Goal: Communication & Community: Answer question/provide support

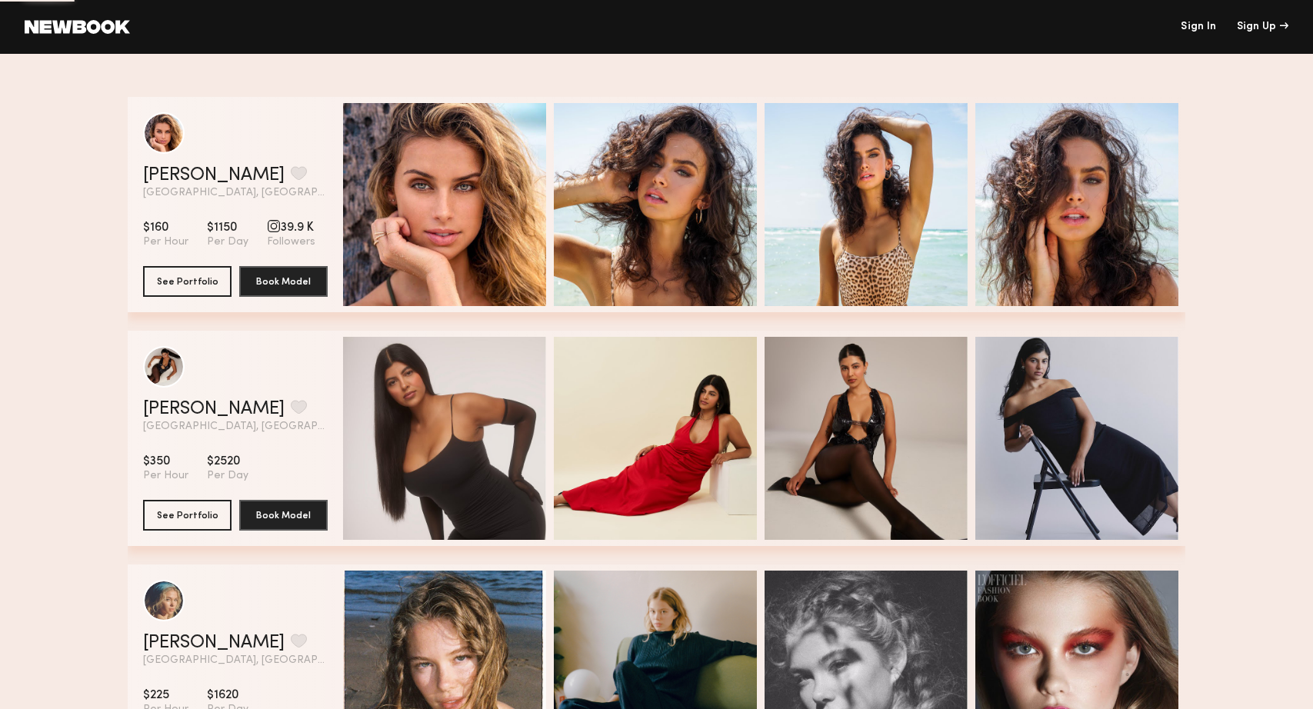
click at [1201, 27] on link "Sign In" at bounding box center [1198, 27] width 35 height 11
click at [1192, 26] on link "Sign In" at bounding box center [1198, 27] width 35 height 11
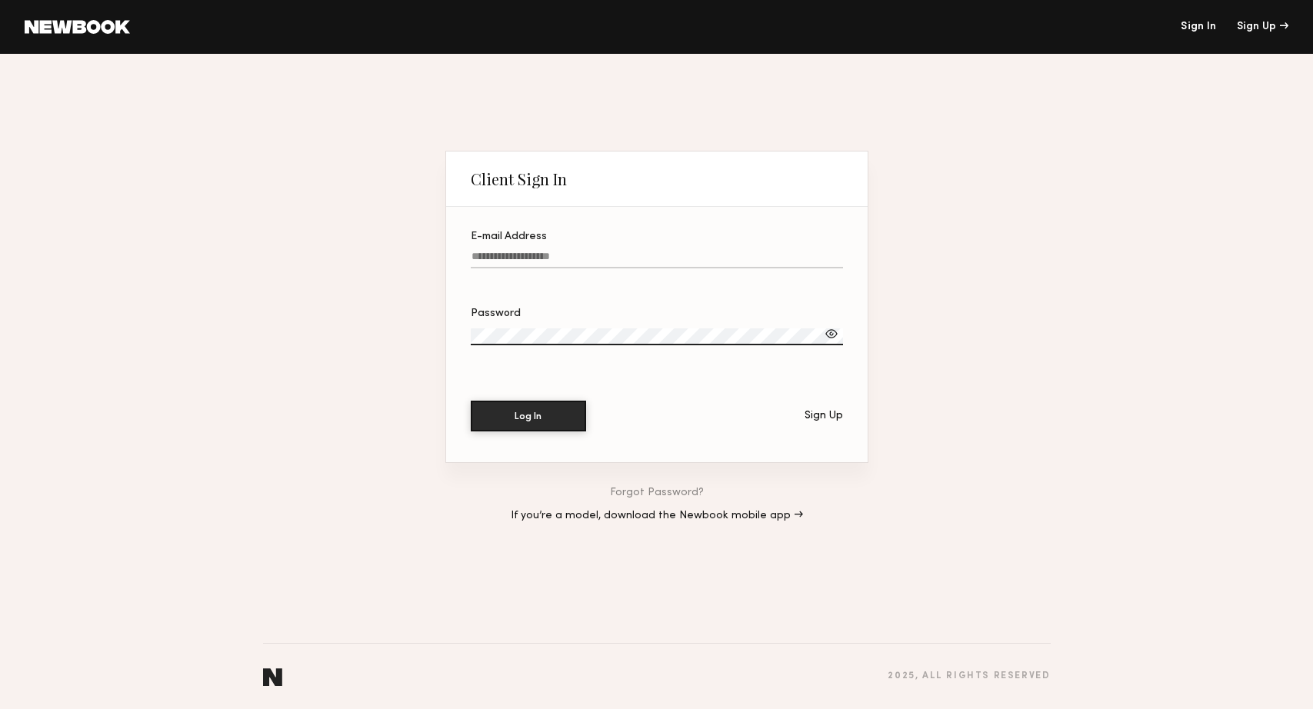
click at [502, 245] on label "E-mail Address" at bounding box center [657, 258] width 372 height 52
click at [502, 251] on input "E-mail Address" at bounding box center [657, 260] width 372 height 18
click at [502, 250] on label "E-mail Address" at bounding box center [657, 258] width 372 height 52
click at [502, 251] on input "E-mail Address" at bounding box center [657, 260] width 372 height 18
type input "**********"
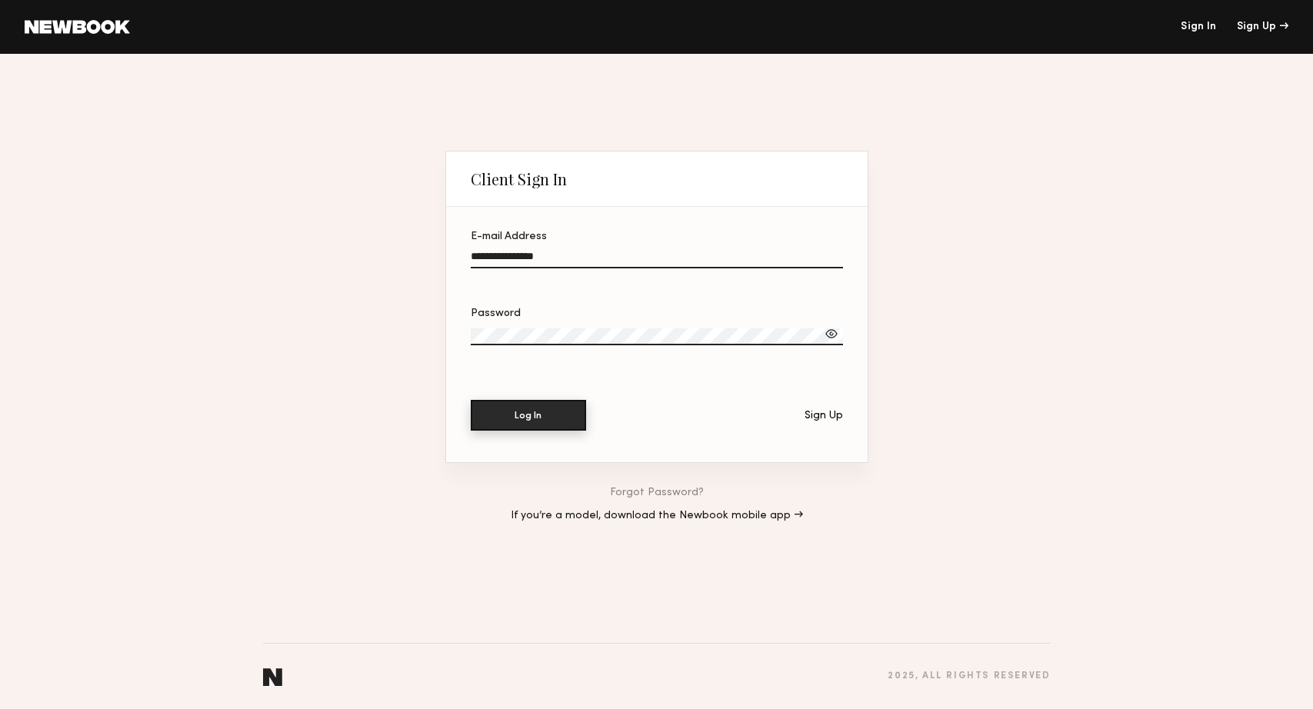
click at [537, 420] on button "Log In" at bounding box center [528, 415] width 115 height 31
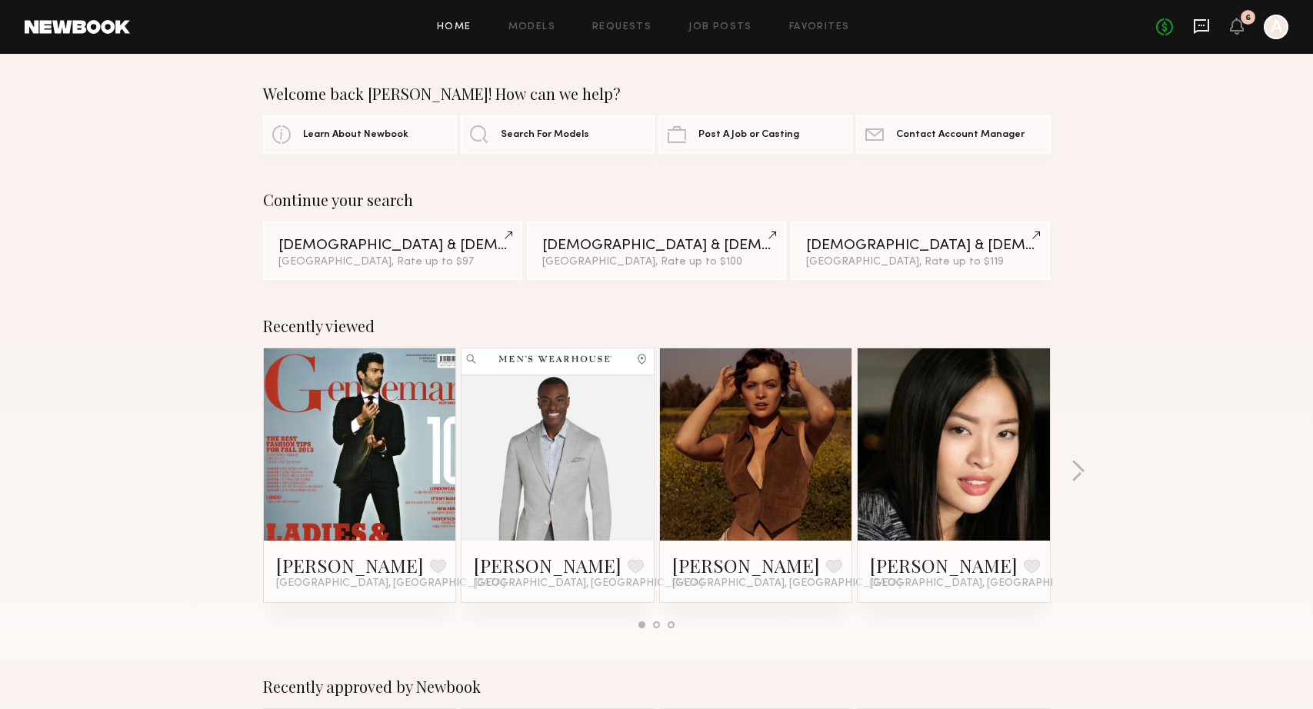
click at [1202, 22] on icon at bounding box center [1201, 26] width 17 height 17
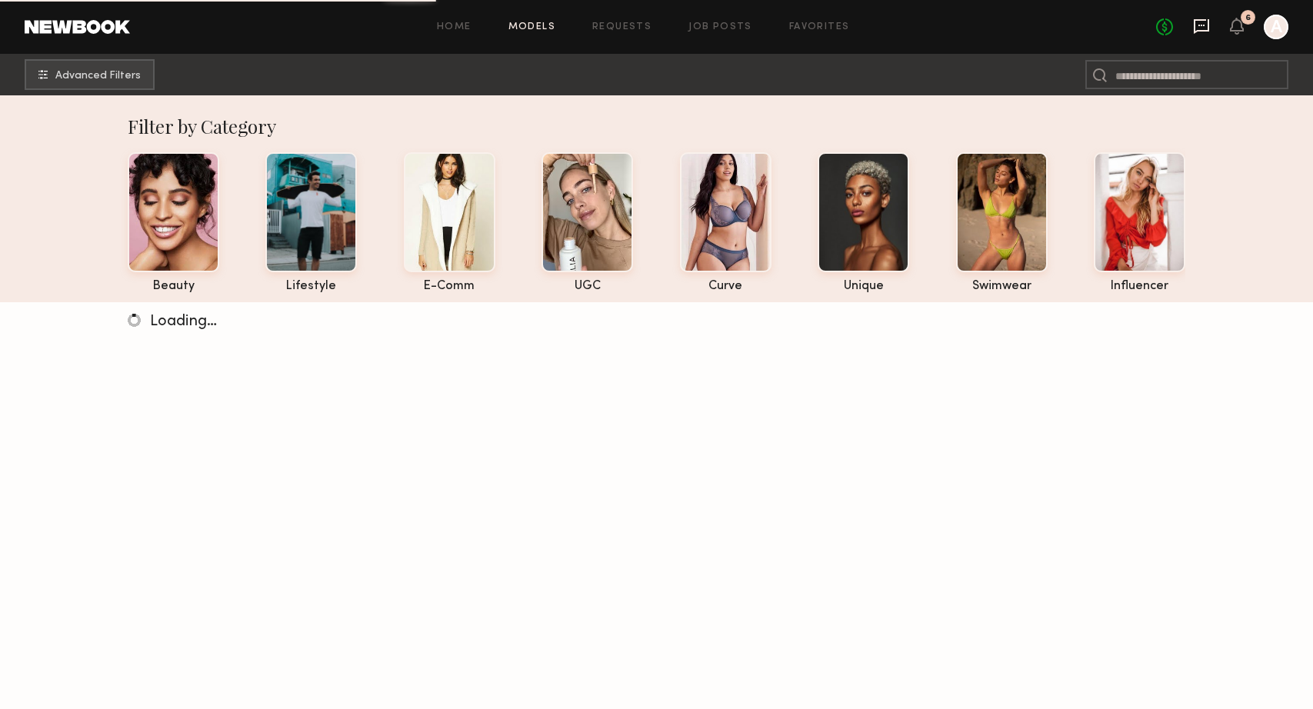
click at [1203, 25] on icon at bounding box center [1201, 26] width 6 height 2
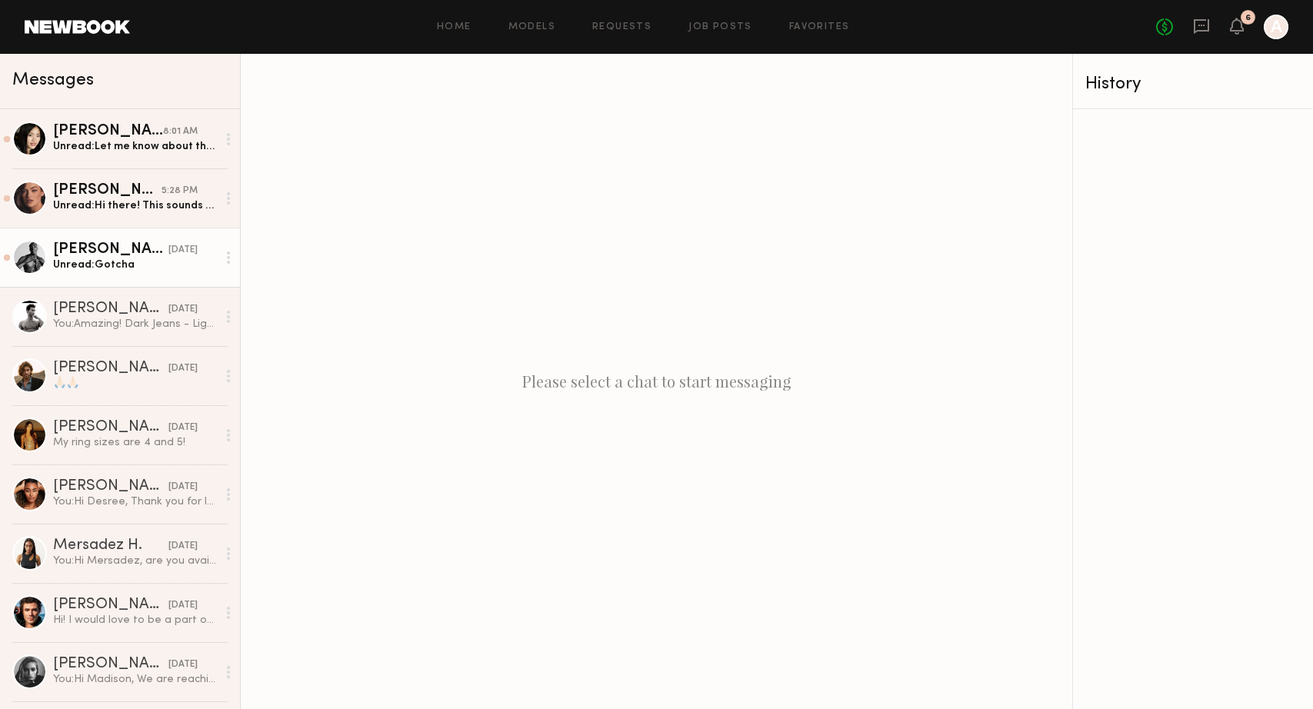
click at [97, 269] on div "Unread: [PERSON_NAME]" at bounding box center [135, 265] width 164 height 15
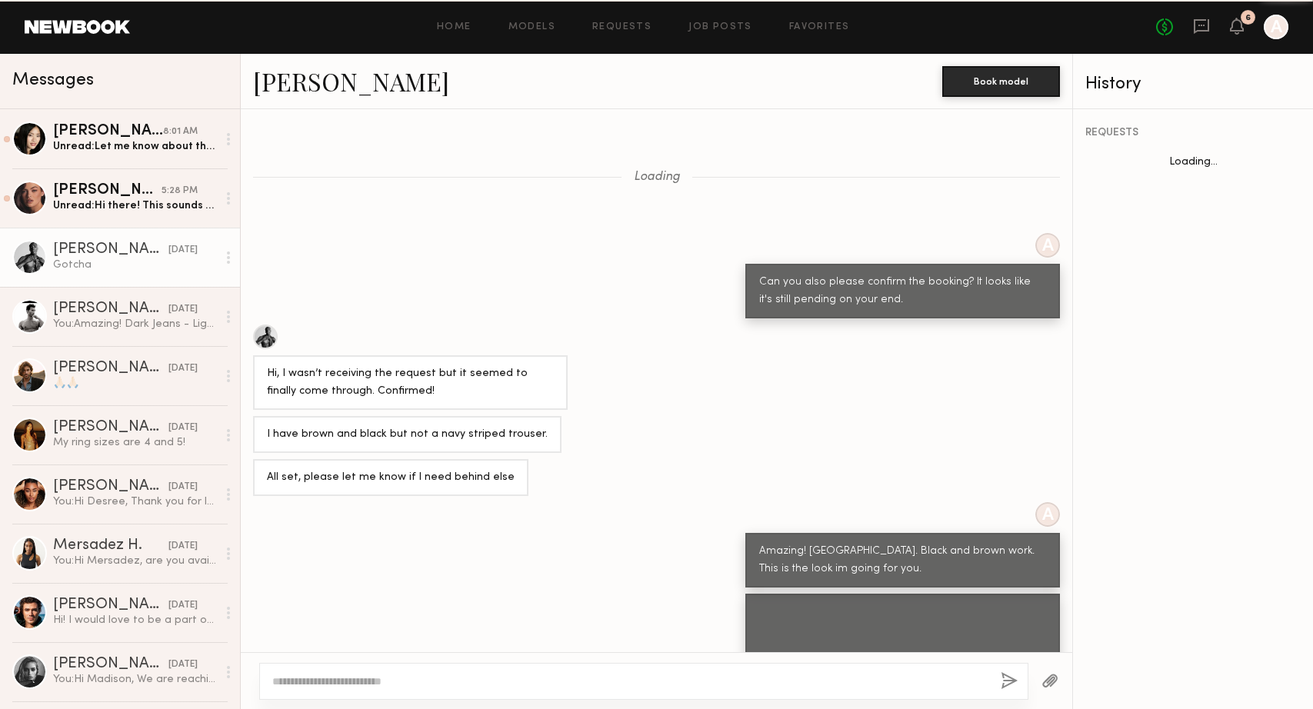
scroll to position [715, 0]
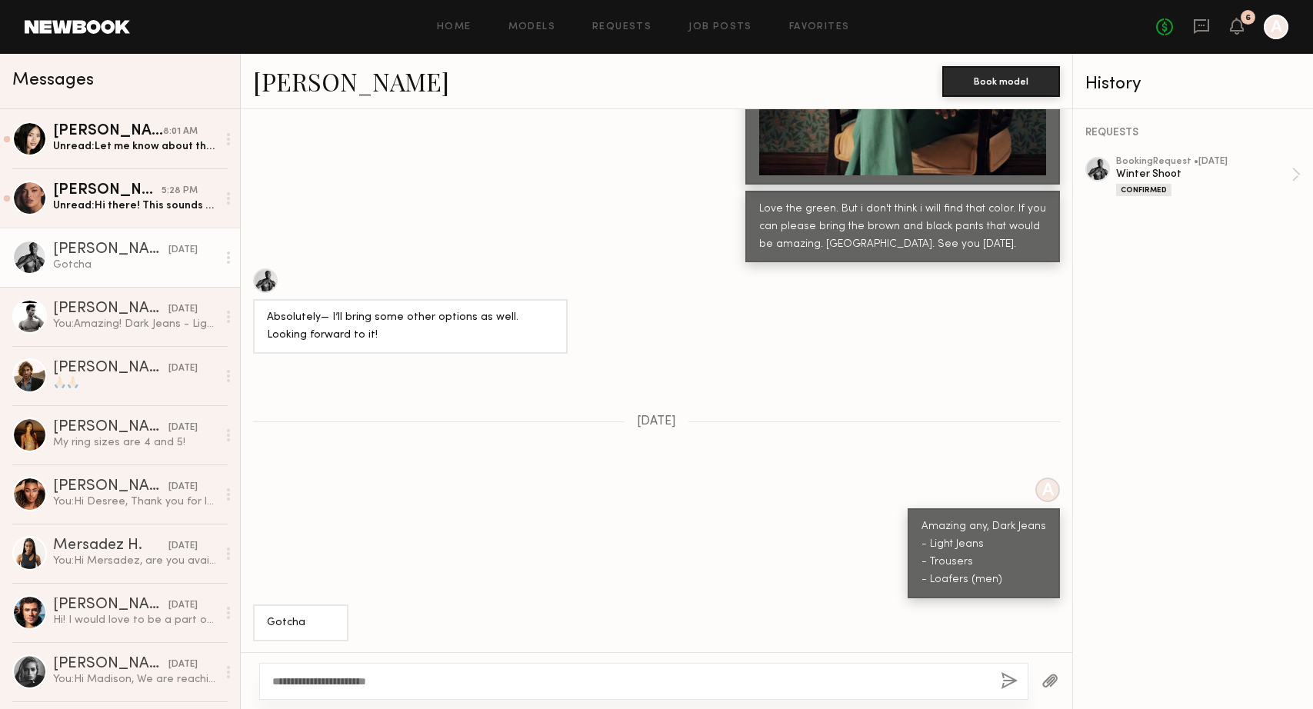
type textarea "**********"
click at [1008, 682] on button "button" at bounding box center [1009, 681] width 17 height 19
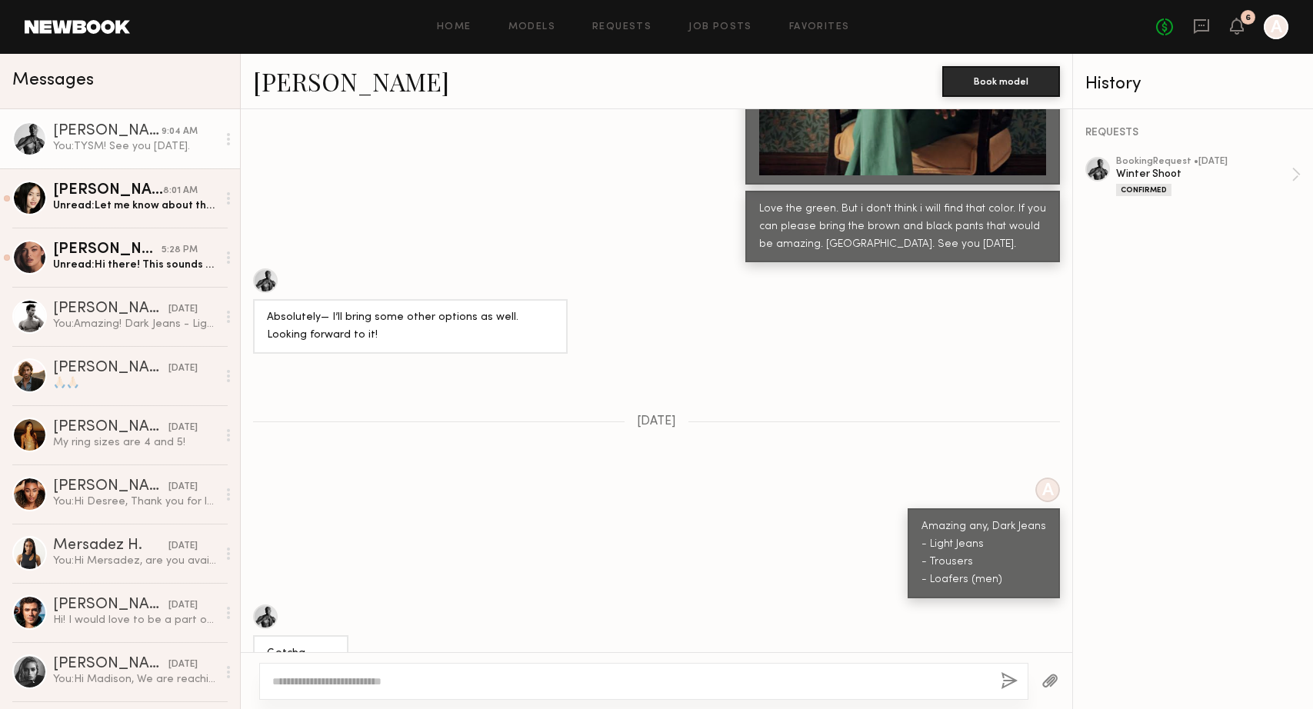
scroll to position [1023, 0]
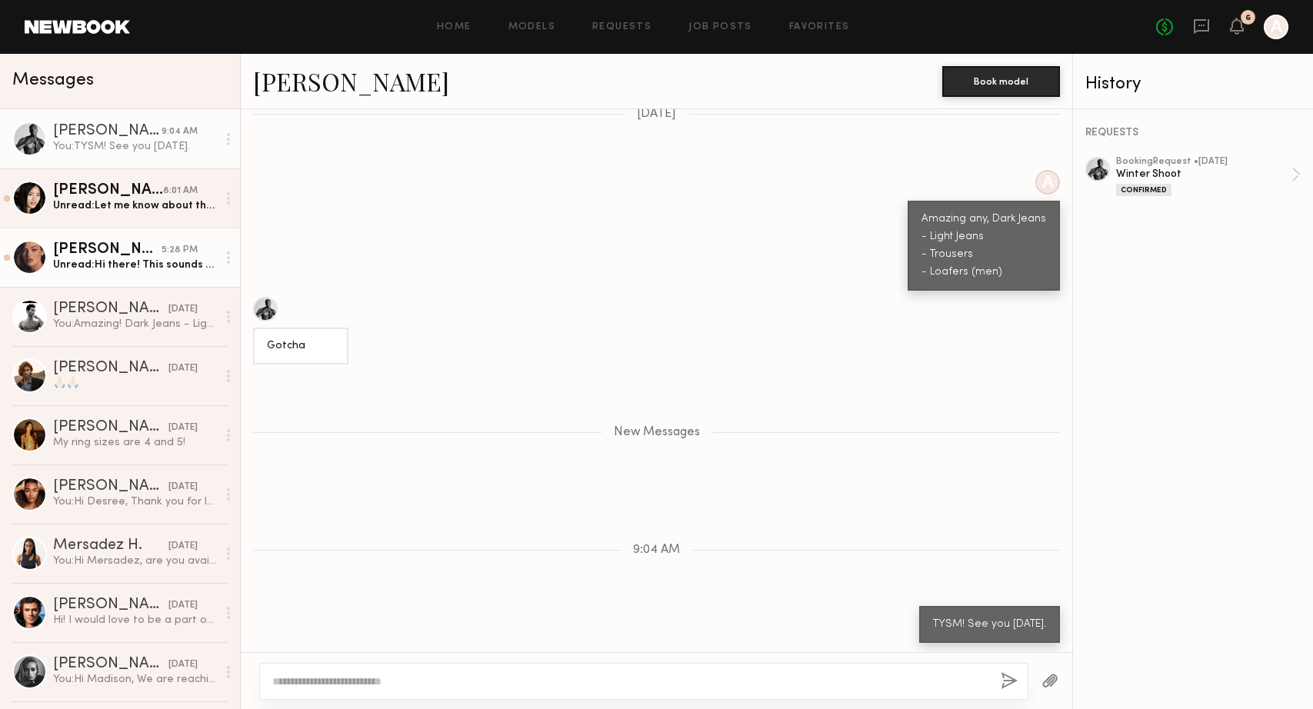
click at [75, 270] on div "Unread: Hi there! This sounds great, I will get a manicure that is a French tip…" at bounding box center [135, 265] width 164 height 15
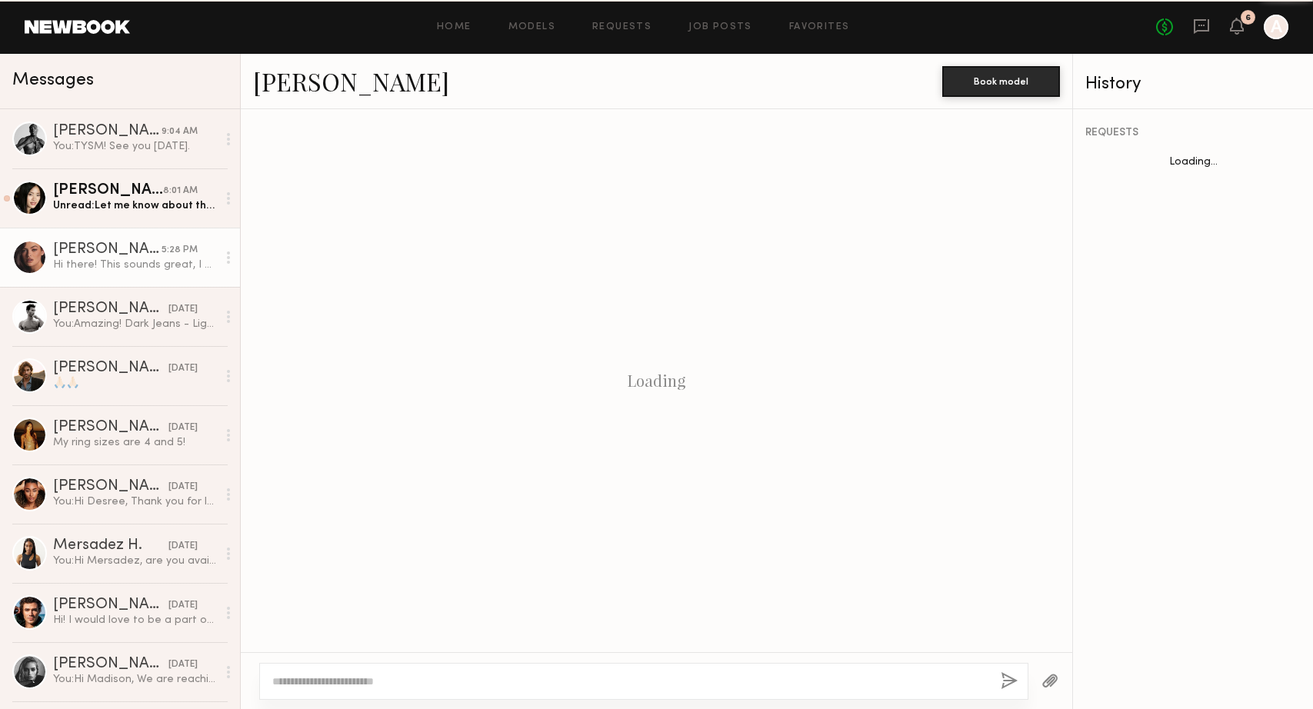
scroll to position [1475, 0]
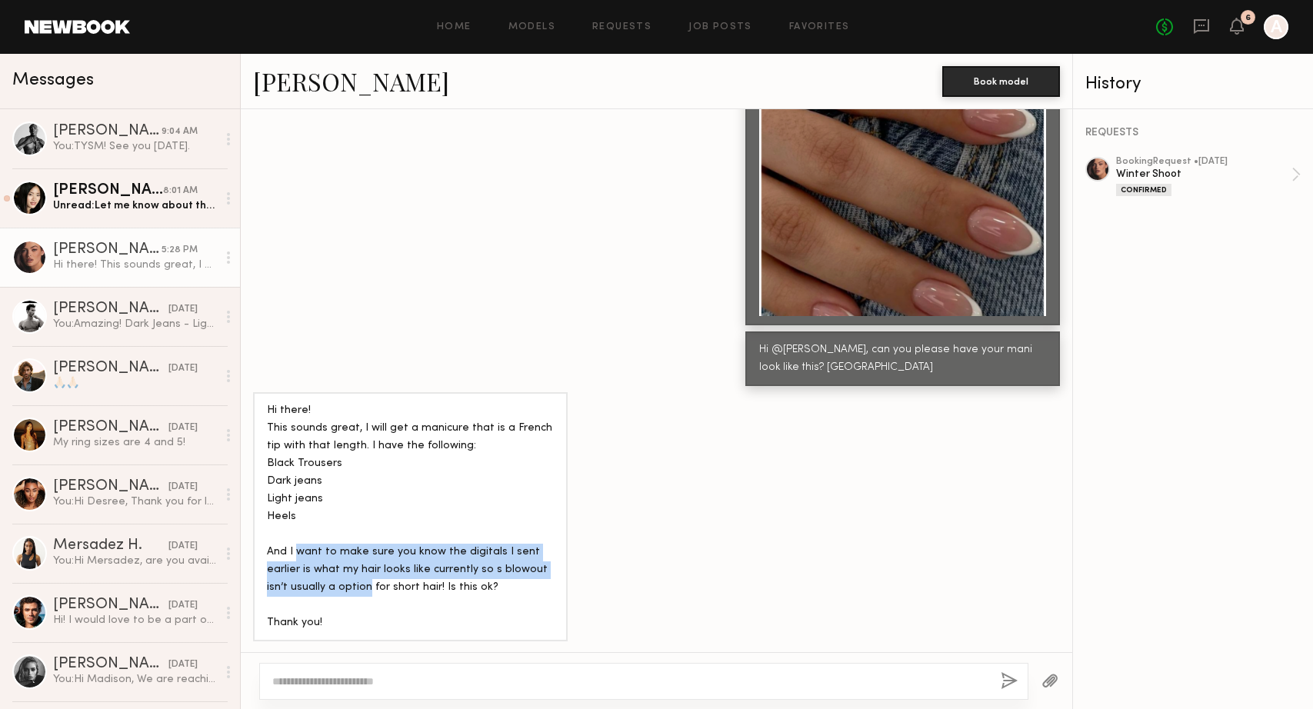
drag, startPoint x: 298, startPoint y: 552, endPoint x: 340, endPoint y: 581, distance: 50.8
click at [341, 581] on div "Hi there! This sounds great, I will get a manicure that is a French tip with th…" at bounding box center [410, 516] width 287 height 229
click at [340, 581] on div "Hi there! This sounds great, I will get a manicure that is a French tip with th…" at bounding box center [410, 516] width 287 height 229
drag, startPoint x: 297, startPoint y: 567, endPoint x: 371, endPoint y: 578, distance: 74.6
click at [371, 578] on div "Hi there! This sounds great, I will get a manicure that is a French tip with th…" at bounding box center [410, 516] width 287 height 229
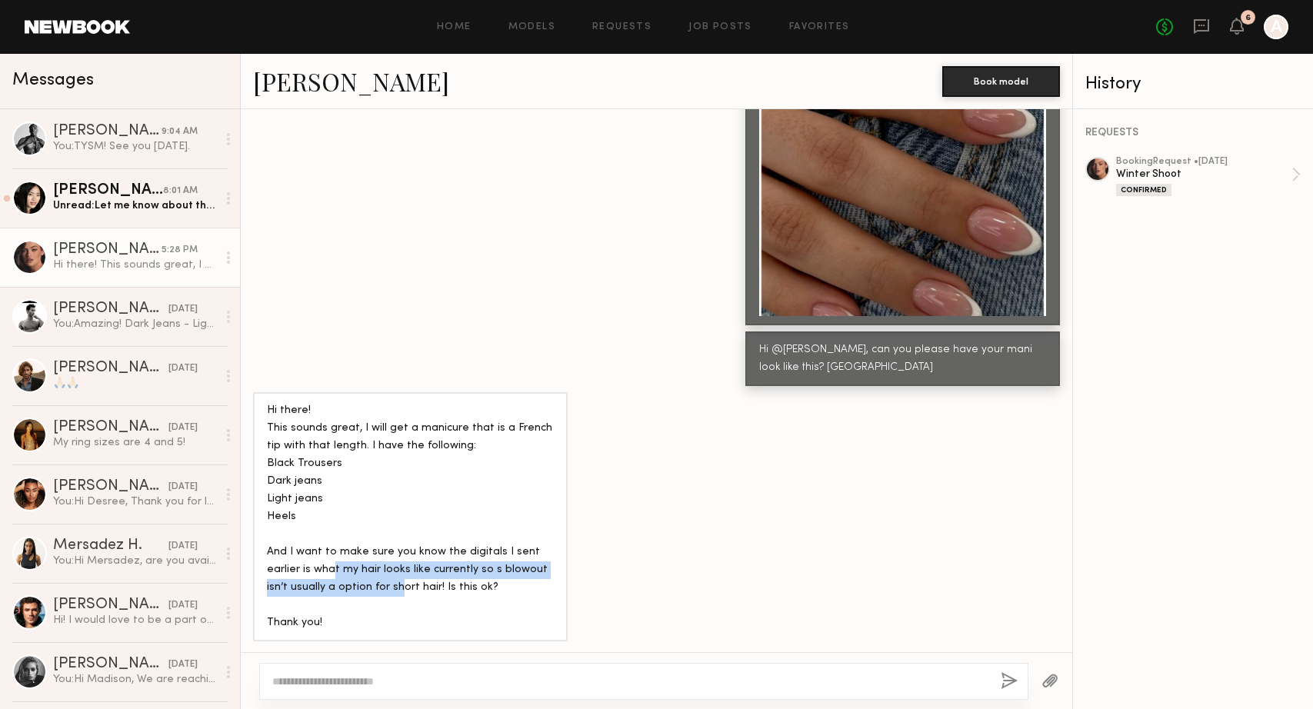
click at [371, 578] on div "Hi there! This sounds great, I will get a manicure that is a French tip with th…" at bounding box center [410, 516] width 287 height 229
click at [325, 682] on textarea at bounding box center [630, 681] width 716 height 15
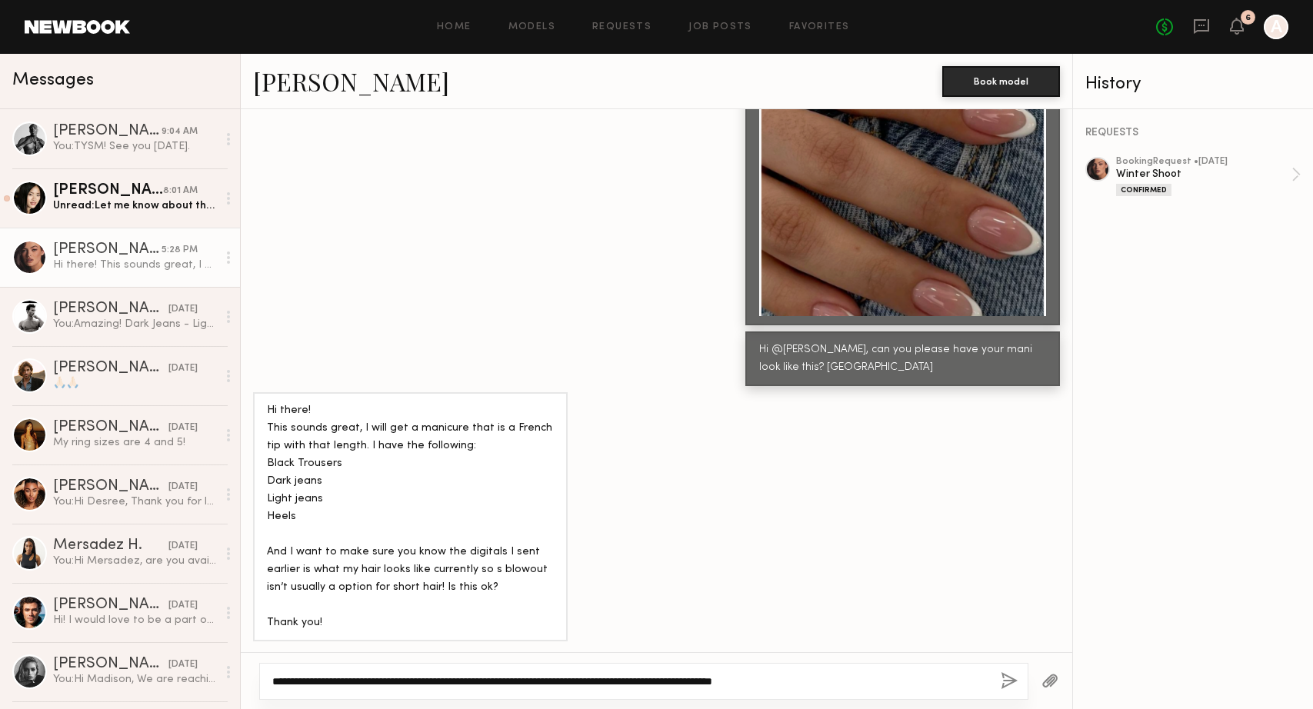
click at [712, 681] on textarea "**********" at bounding box center [630, 681] width 716 height 15
type textarea "**********"
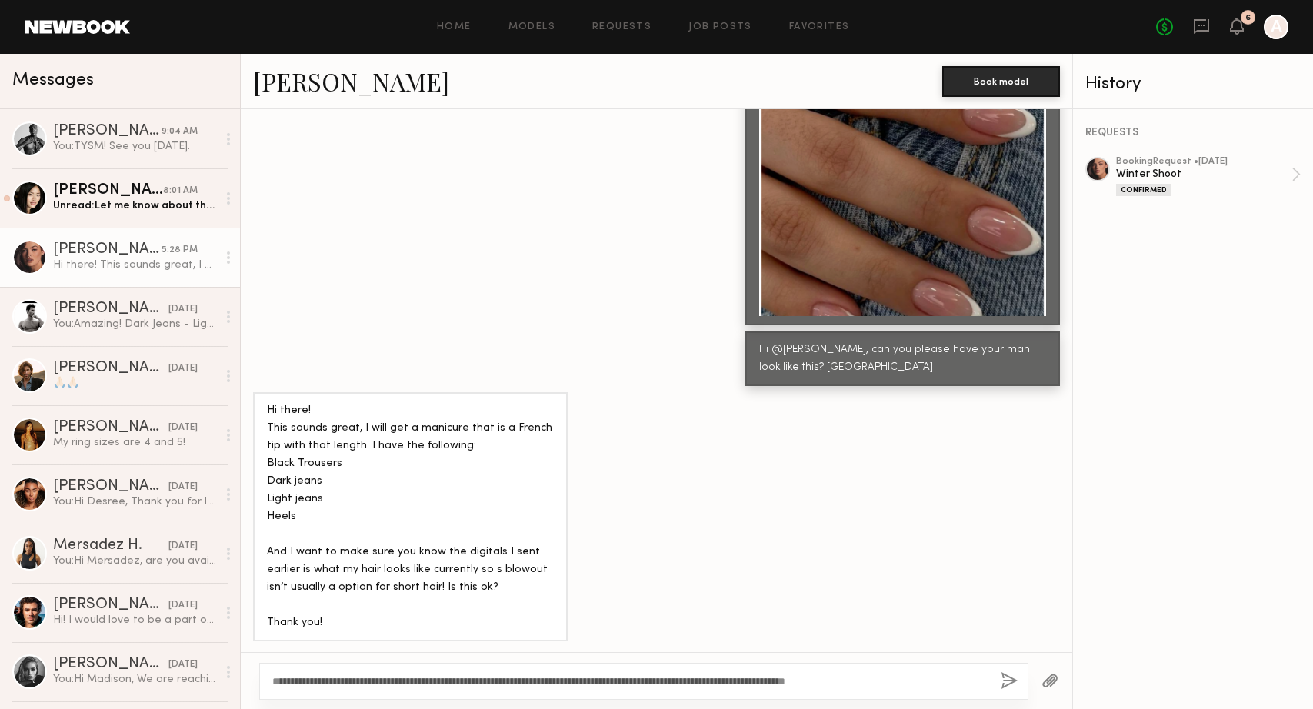
click at [1047, 682] on button "button" at bounding box center [1050, 681] width 17 height 19
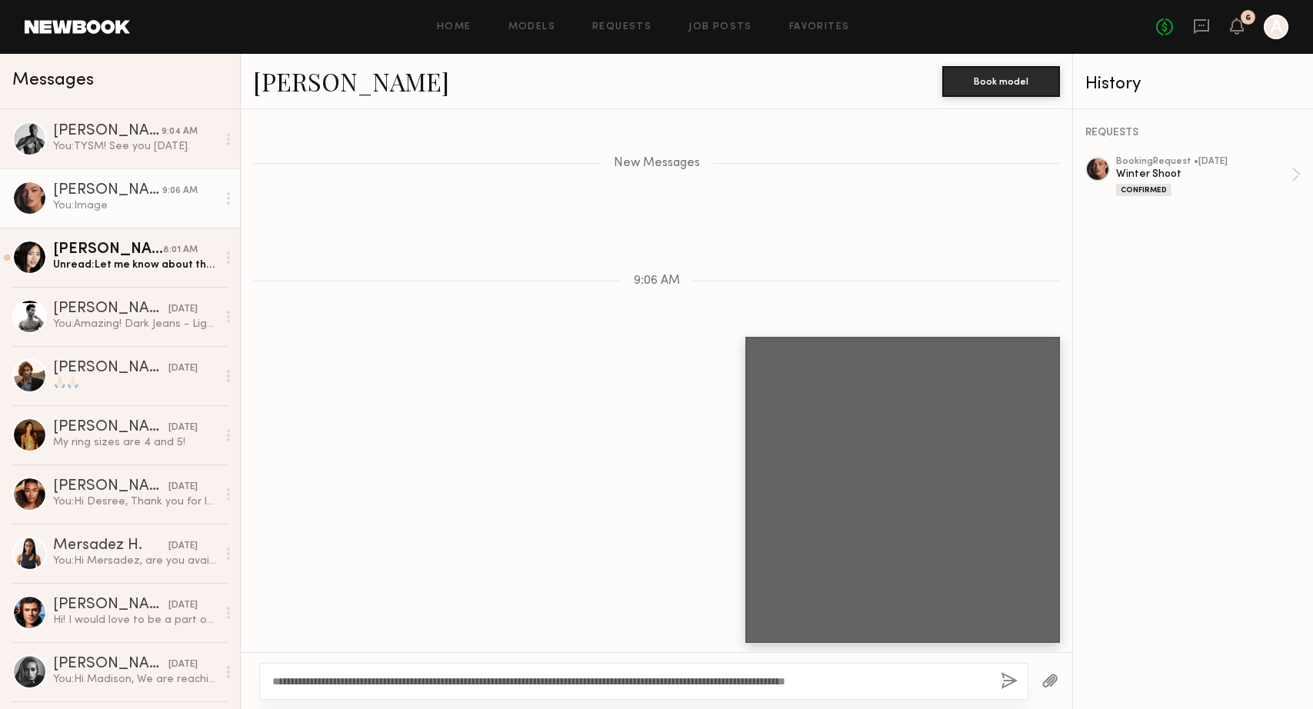
click at [1005, 680] on button "button" at bounding box center [1009, 681] width 17 height 19
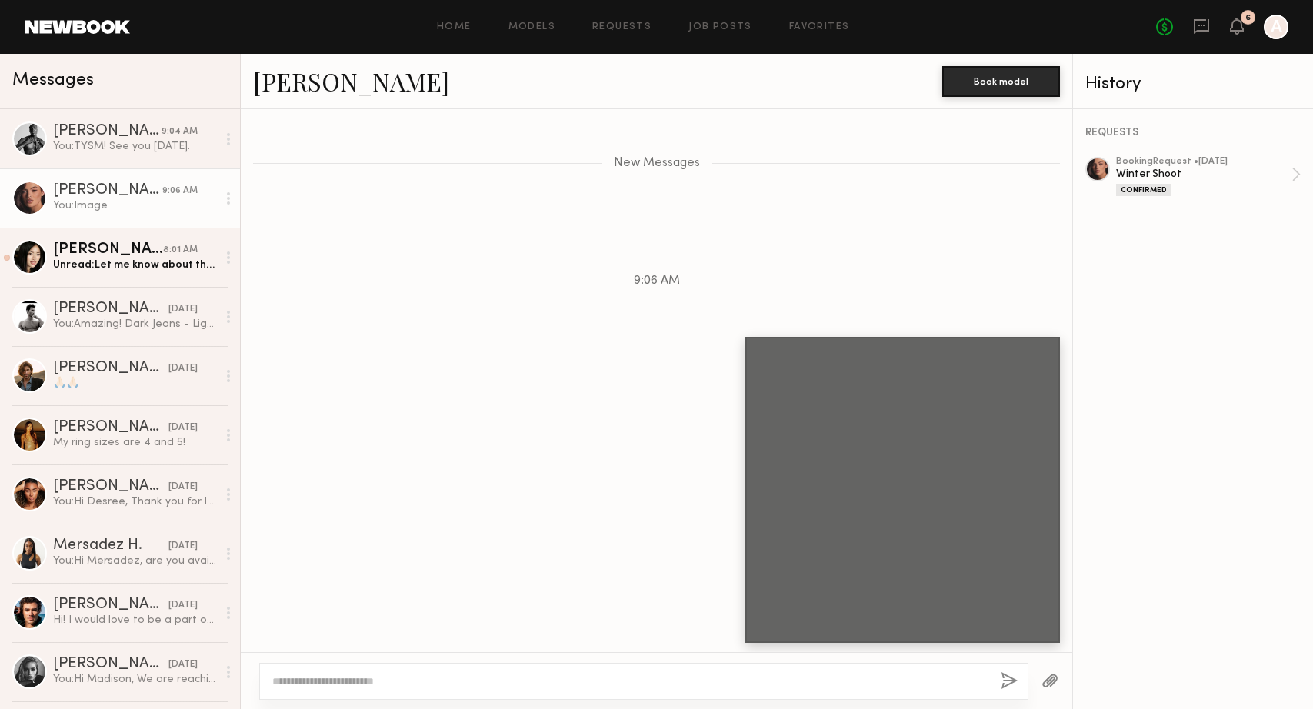
scroll to position [2161, 0]
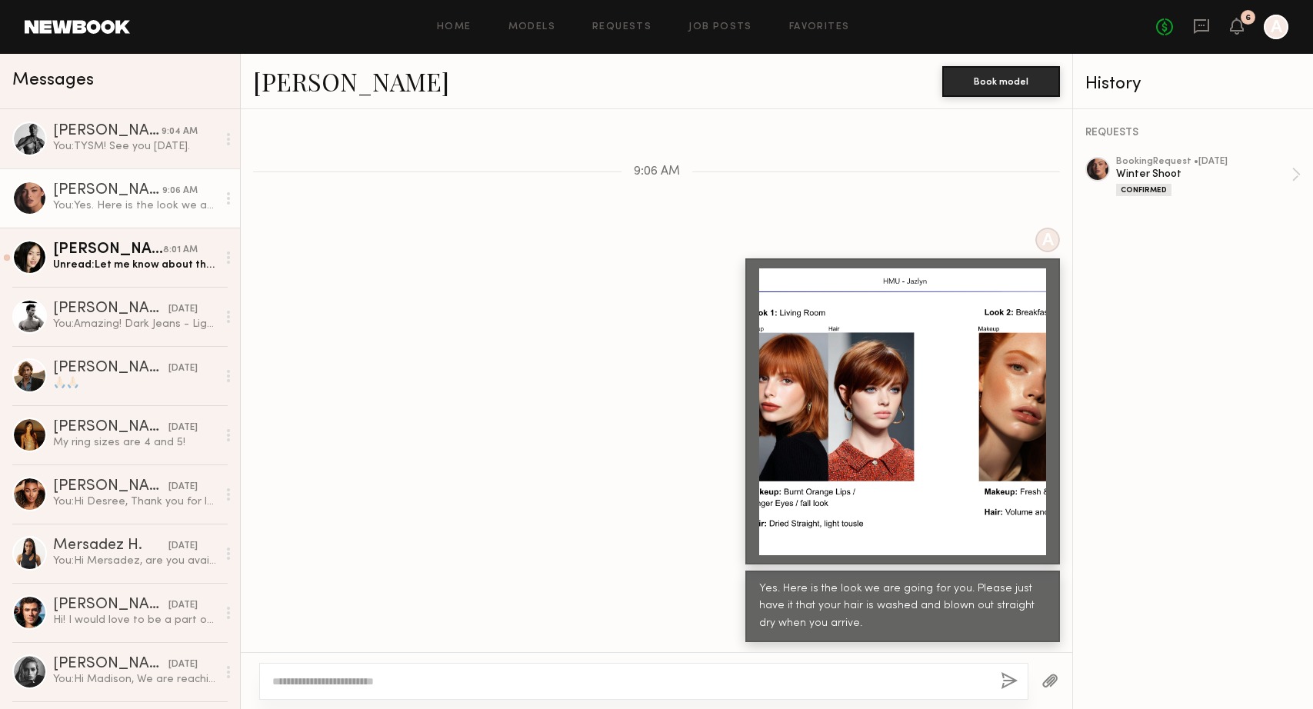
click at [502, 669] on div at bounding box center [643, 681] width 769 height 37
click at [395, 680] on textarea at bounding box center [630, 681] width 716 height 15
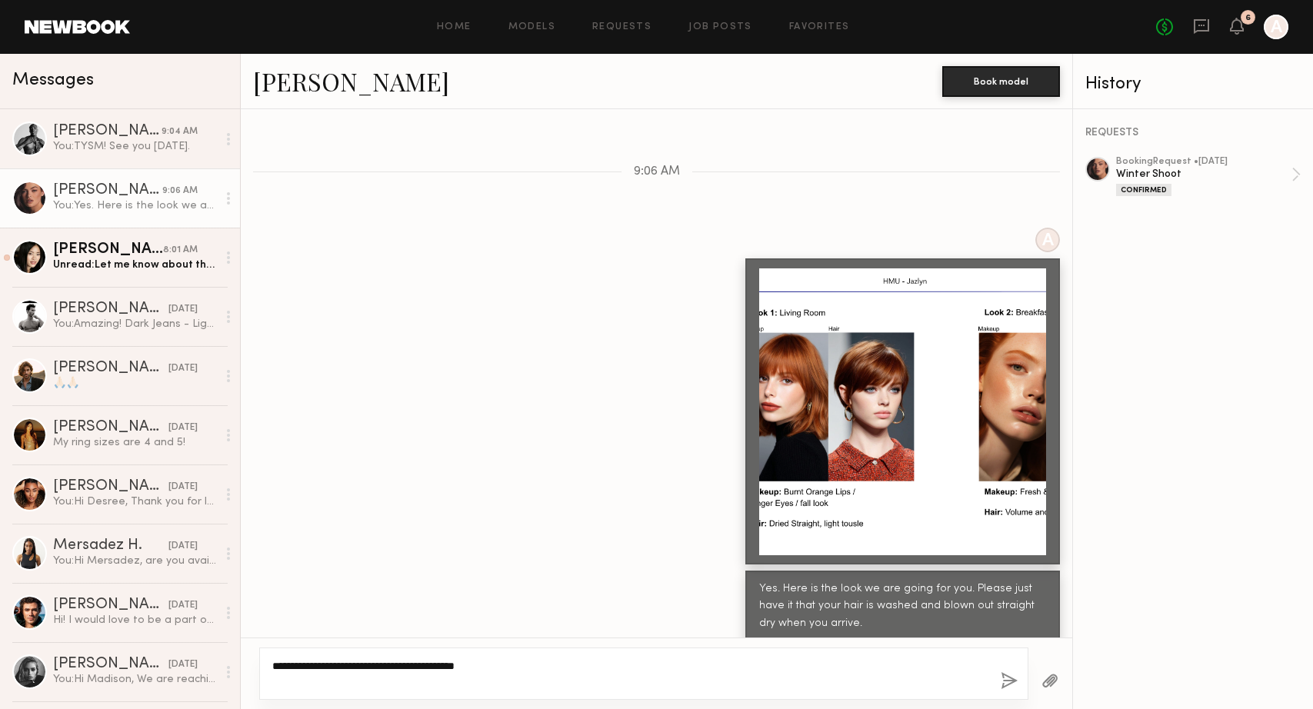
type textarea "**********"
click at [1004, 681] on button "button" at bounding box center [1009, 681] width 17 height 19
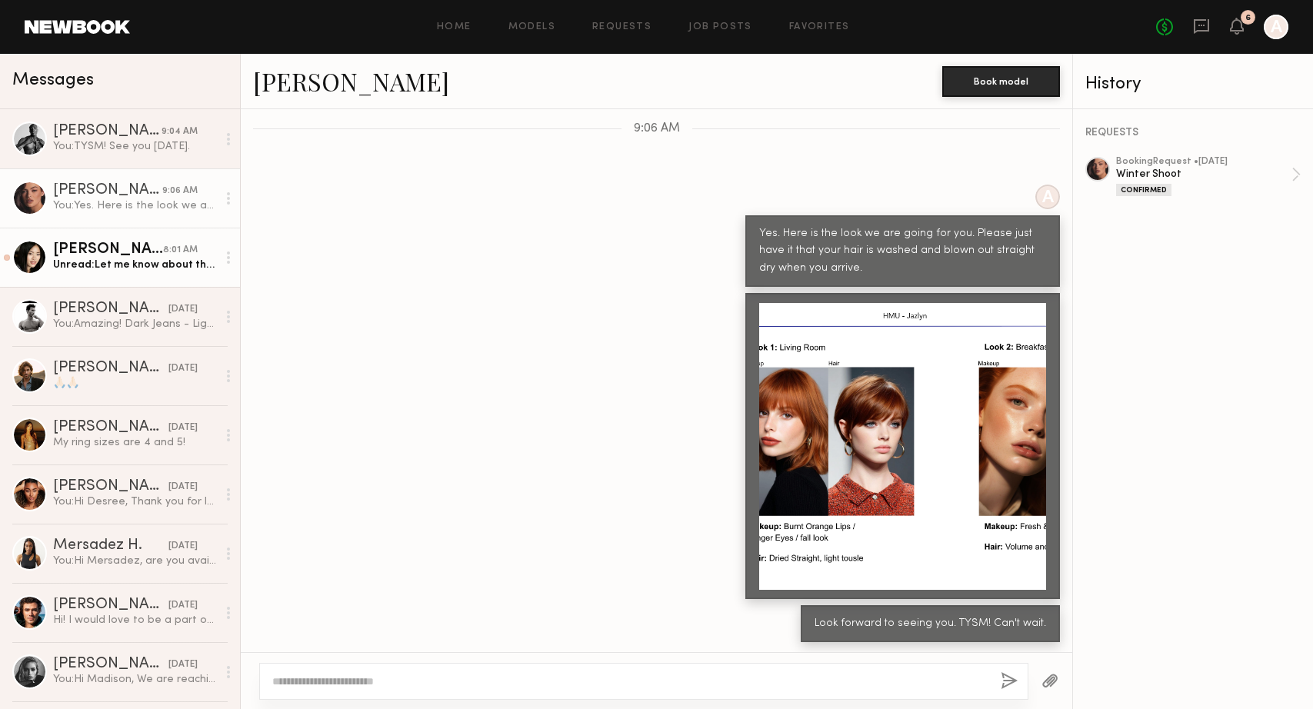
click at [101, 257] on div "[PERSON_NAME]" at bounding box center [108, 249] width 110 height 15
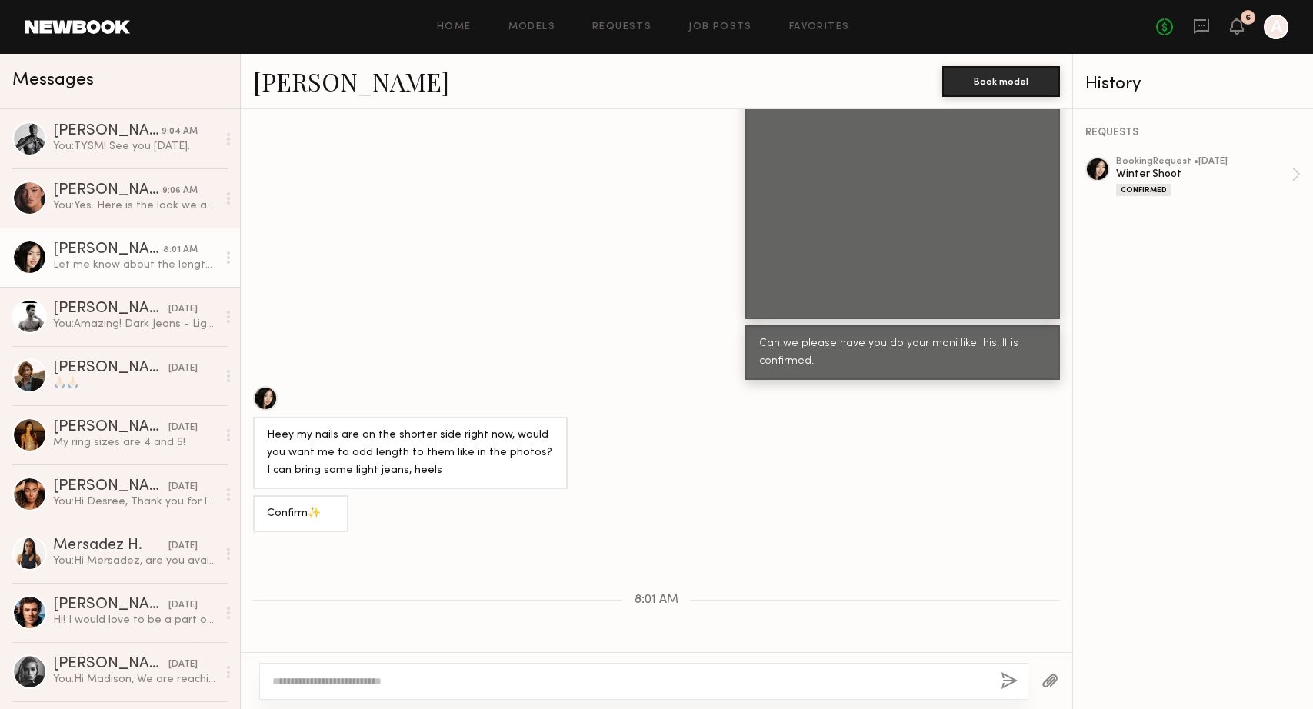
scroll to position [1072, 0]
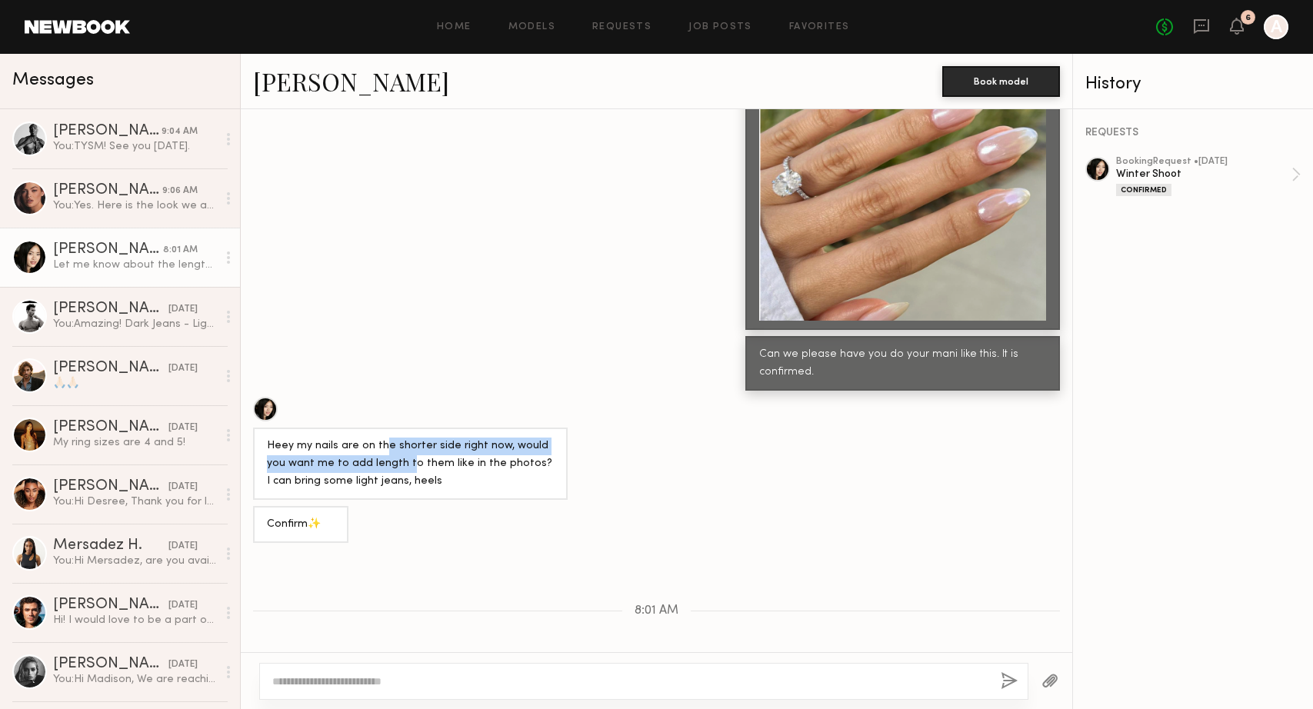
drag, startPoint x: 384, startPoint y: 425, endPoint x: 384, endPoint y: 443, distance: 18.5
click at [384, 443] on div "Heey my nails are on the shorter side right now, would you want me to add lengt…" at bounding box center [410, 464] width 287 height 53
drag, startPoint x: 358, startPoint y: 437, endPoint x: 397, endPoint y: 442, distance: 39.6
click at [385, 438] on div "Heey my nails are on the shorter side right now, would you want me to add lengt…" at bounding box center [410, 464] width 287 height 53
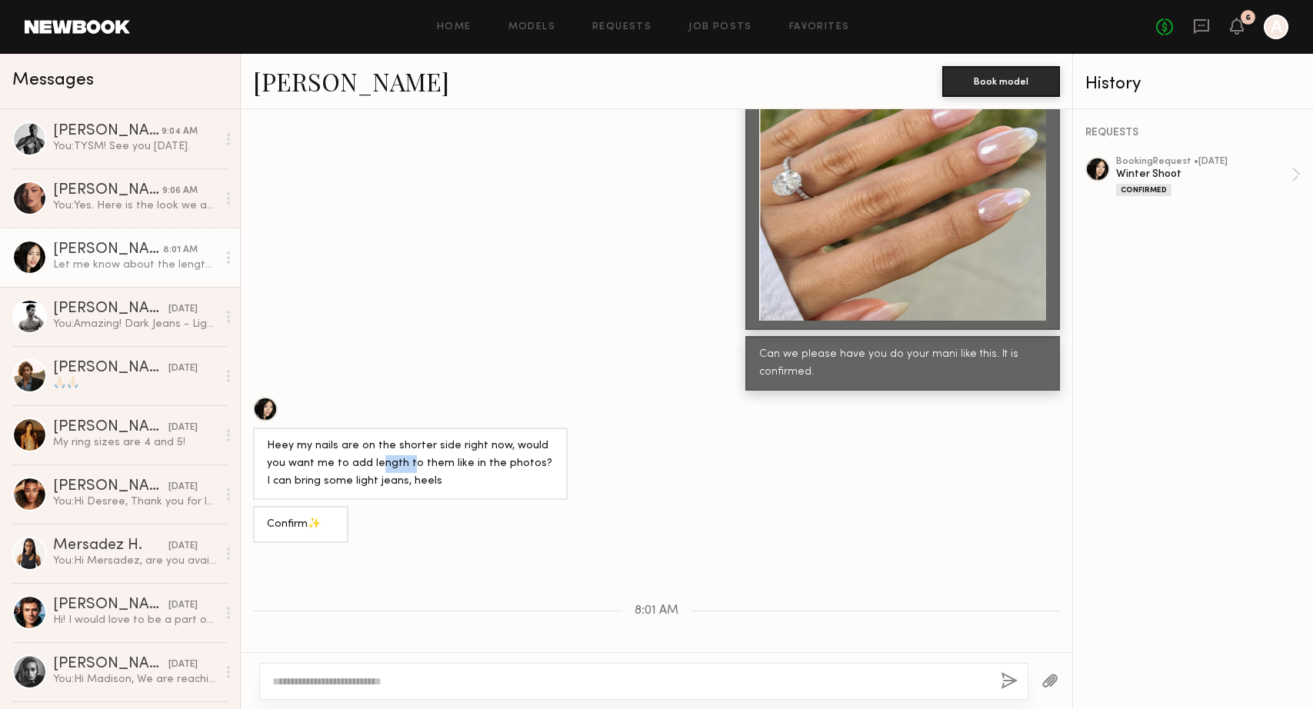
click at [397, 441] on div "Heey my nails are on the shorter side right now, would you want me to add lengt…" at bounding box center [410, 464] width 287 height 53
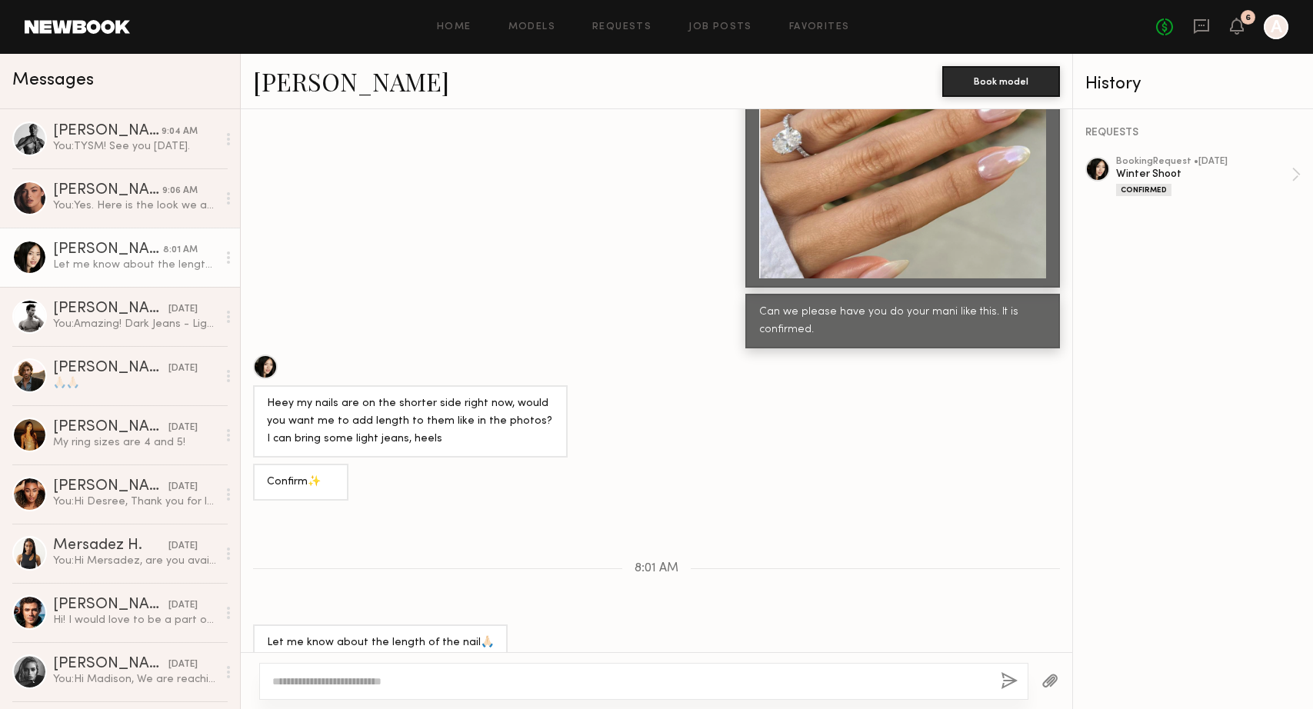
scroll to position [1115, 0]
click at [348, 682] on textarea at bounding box center [630, 681] width 716 height 15
type textarea "*"
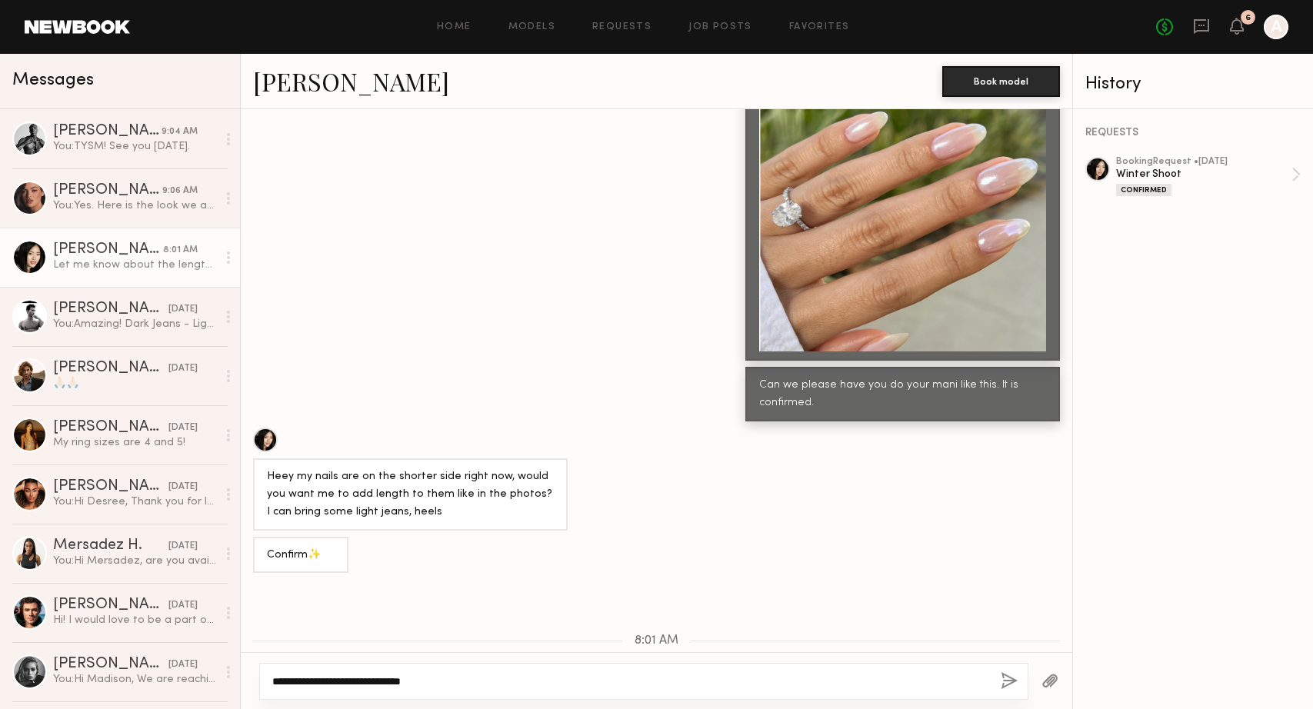
scroll to position [3125, 0]
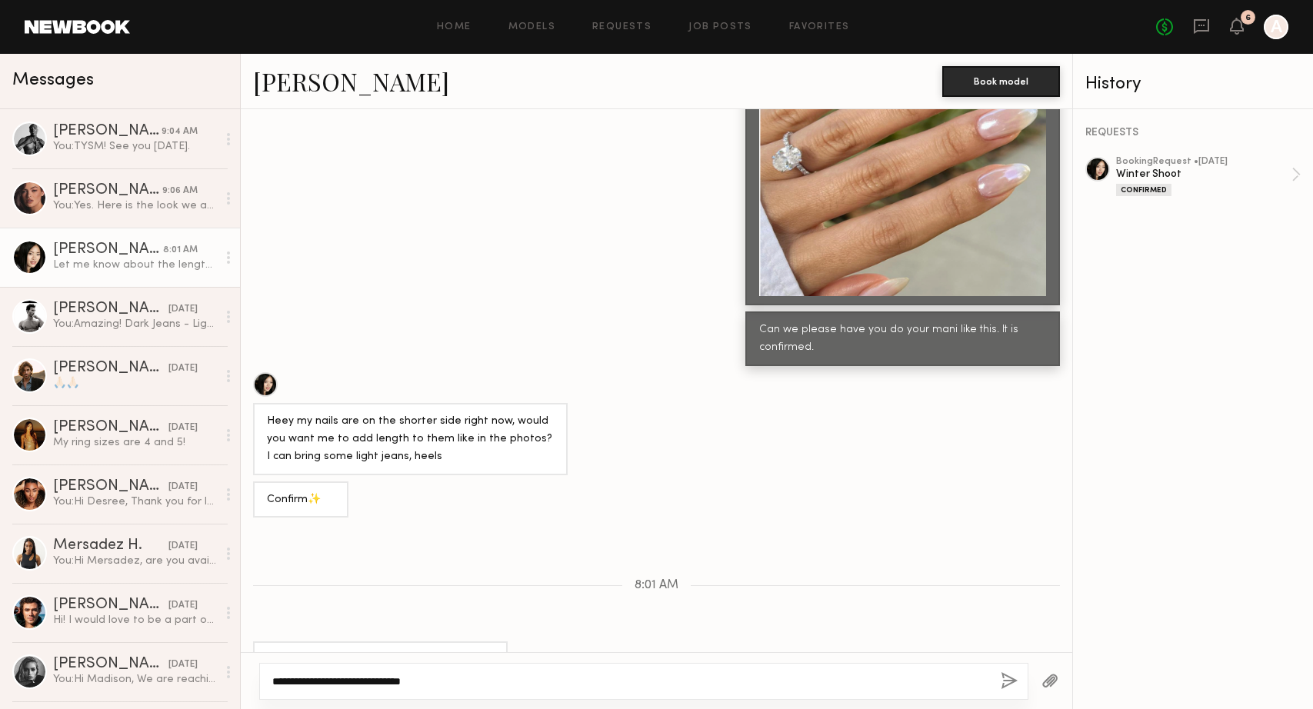
drag, startPoint x: 382, startPoint y: 684, endPoint x: 508, endPoint y: 682, distance: 126.9
click at [508, 682] on textarea "**********" at bounding box center [630, 681] width 716 height 15
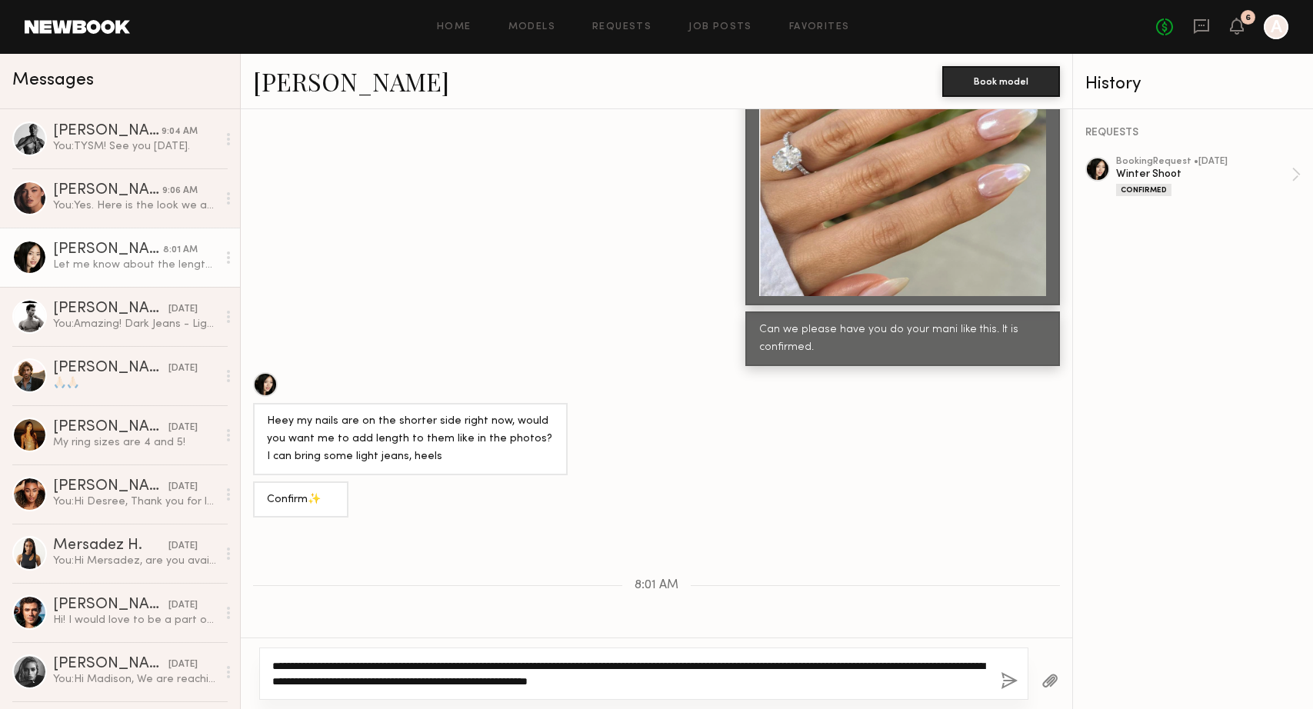
type textarea "**********"
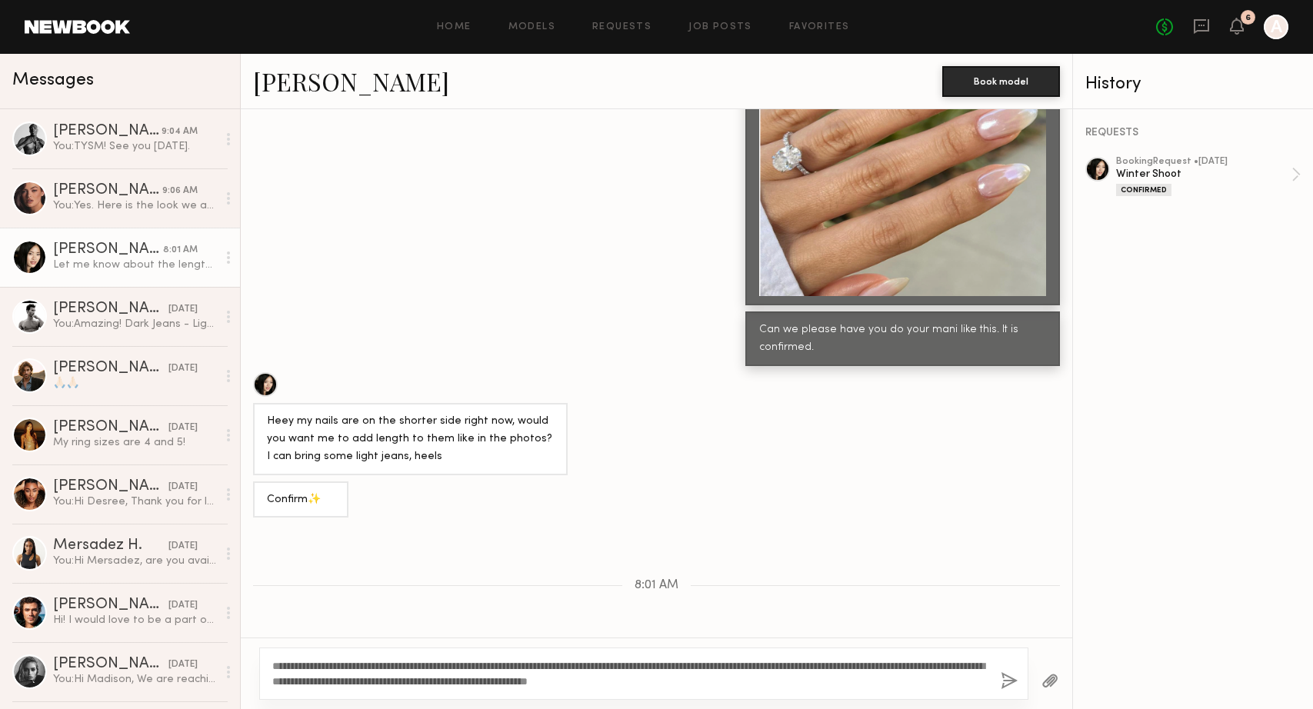
click at [1006, 682] on button "button" at bounding box center [1009, 681] width 17 height 19
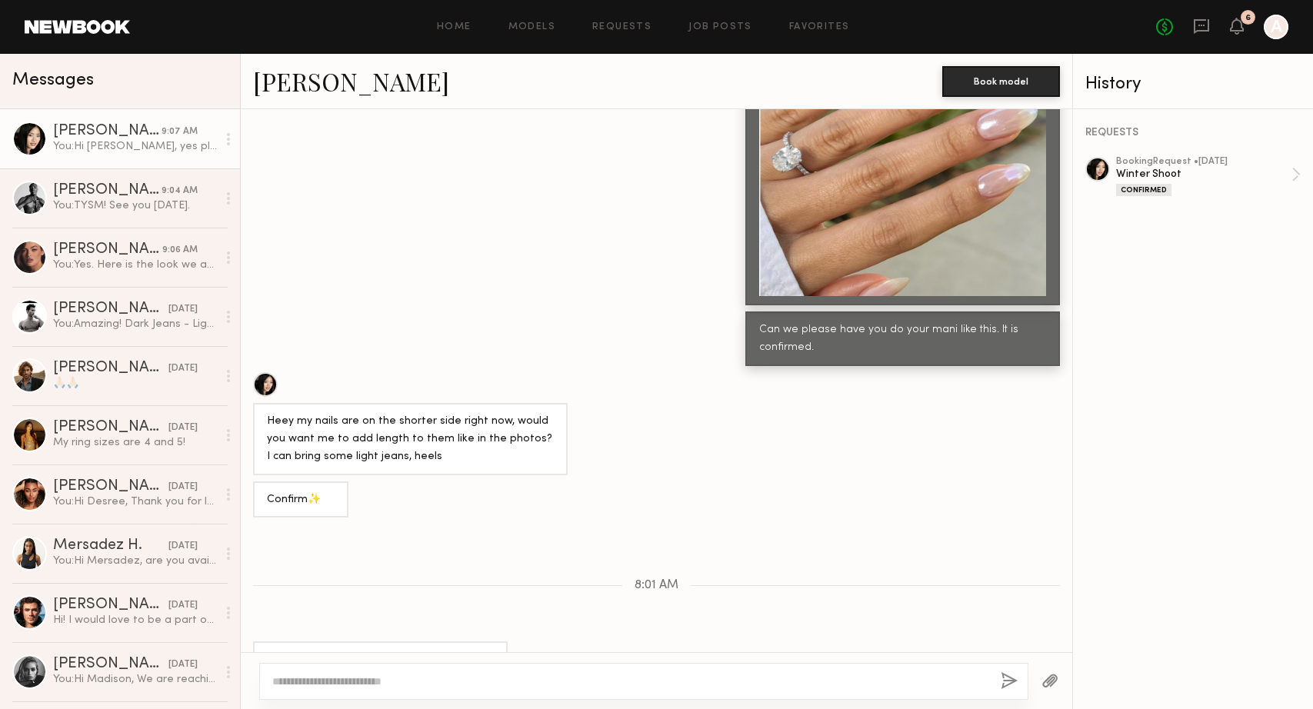
scroll to position [3356, 0]
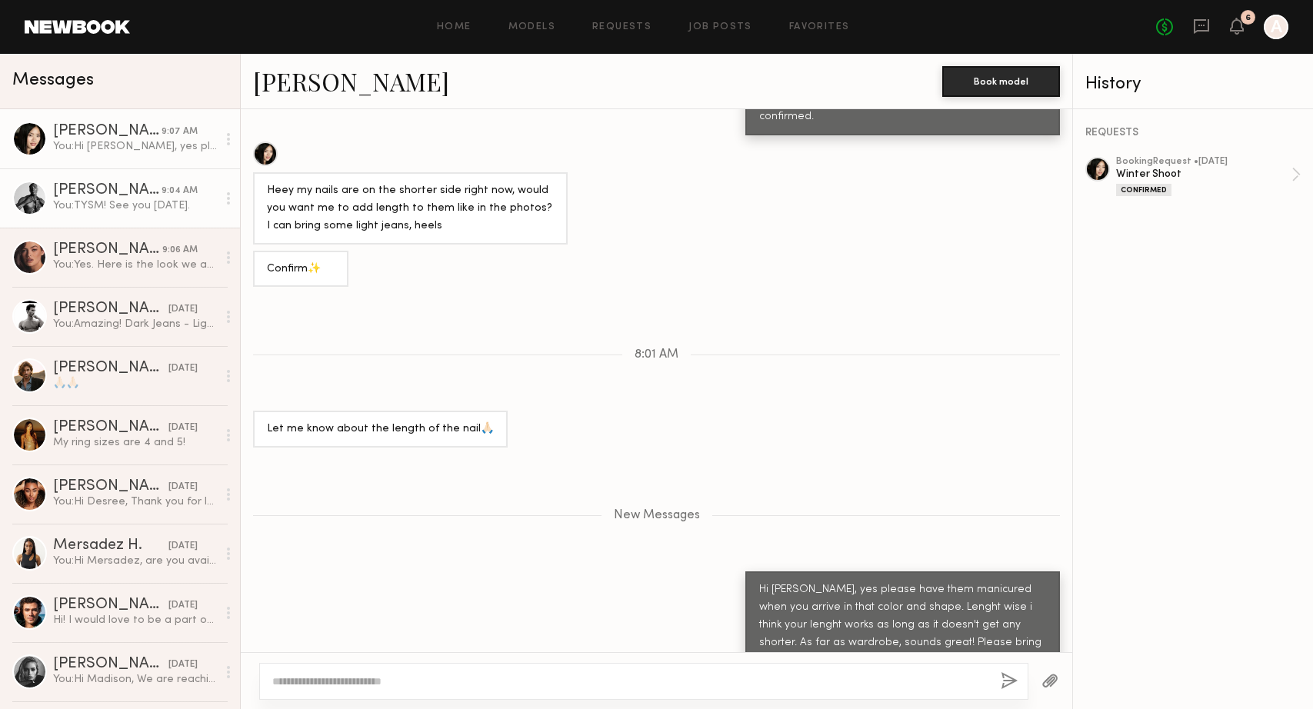
click at [108, 202] on div "You: TYSM! See you [DATE]." at bounding box center [135, 205] width 164 height 15
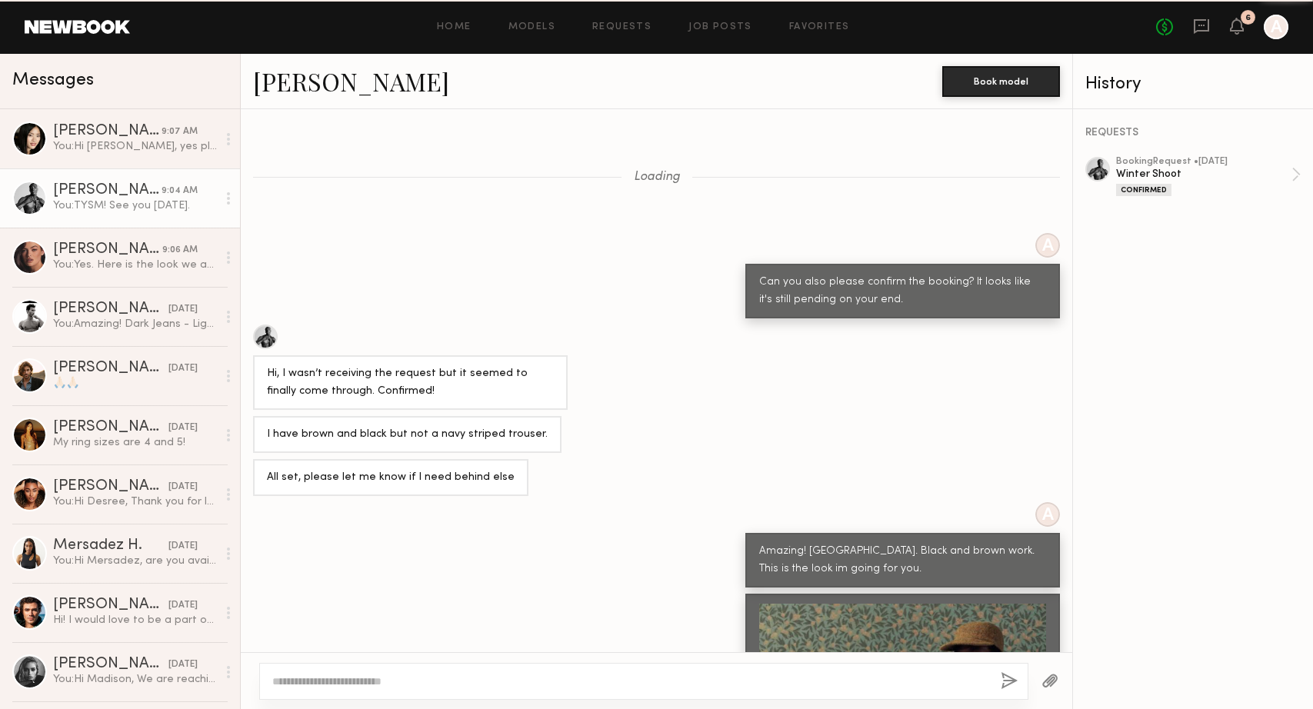
scroll to position [906, 0]
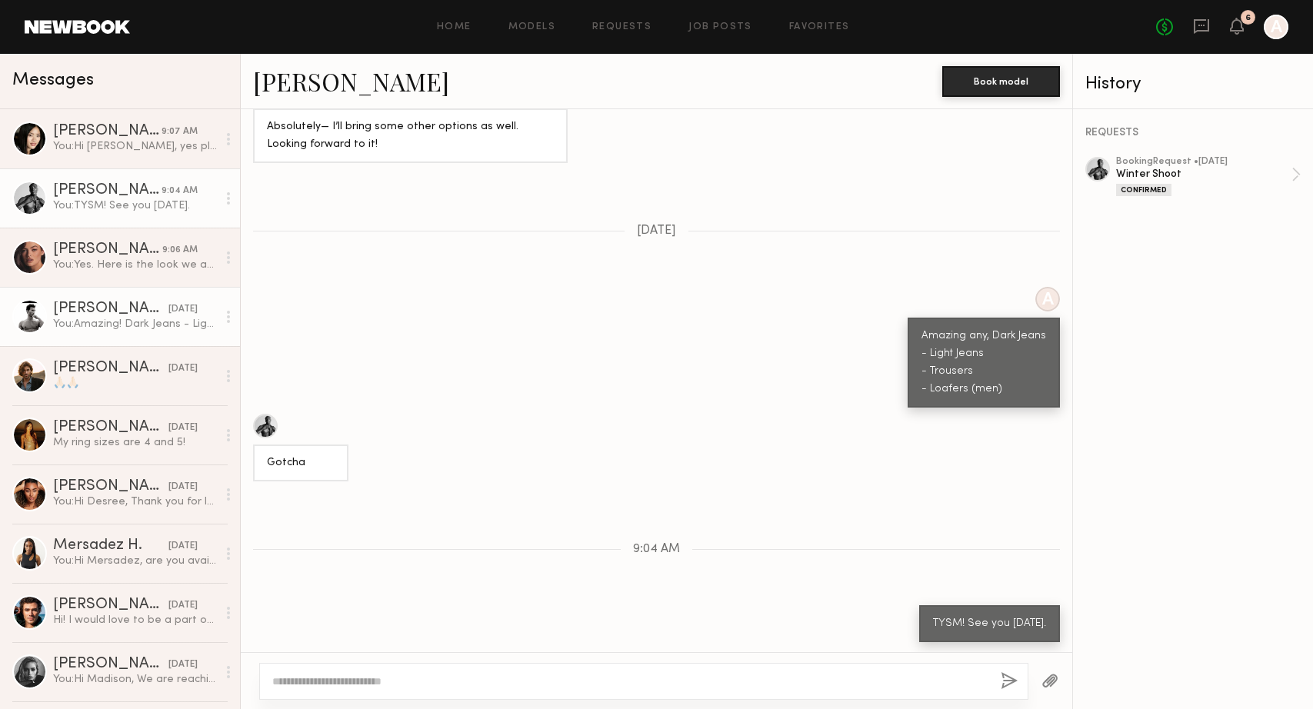
click at [91, 321] on div "You: Amazing! Dark Jeans - Light Jeans - Trousers - Loafers (men)" at bounding box center [135, 324] width 164 height 15
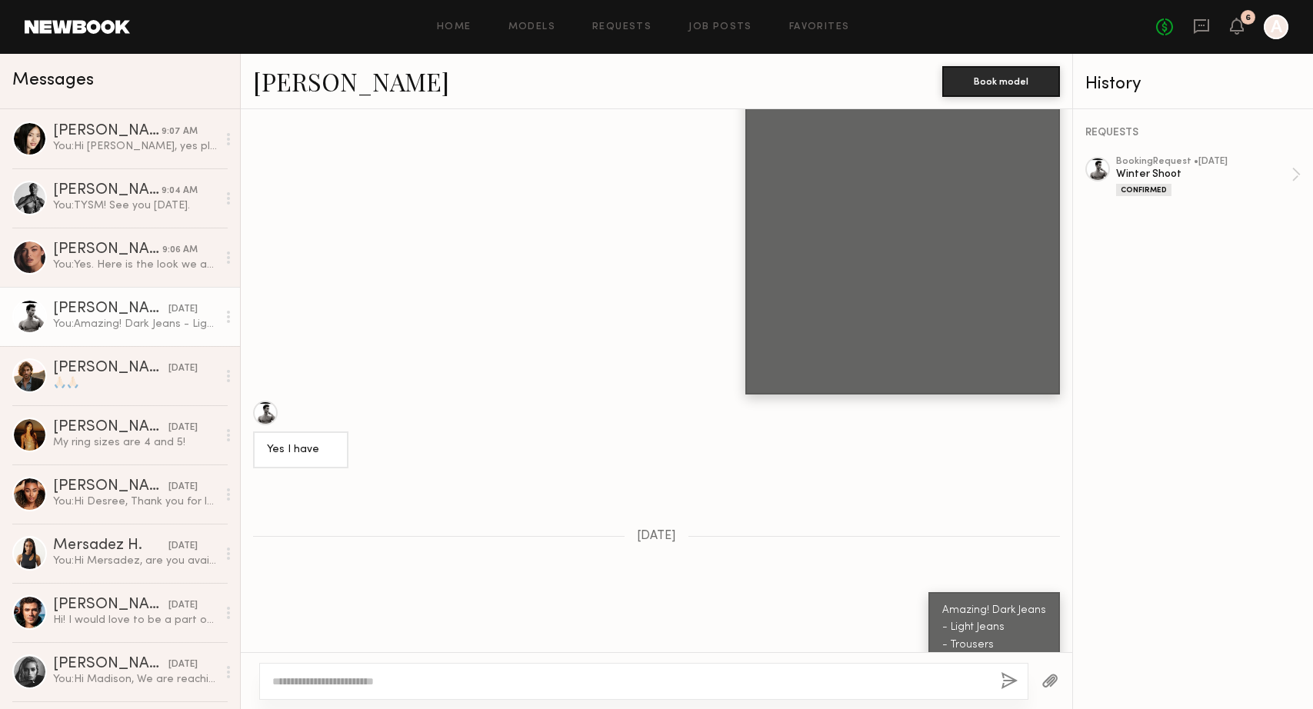
scroll to position [1275, 0]
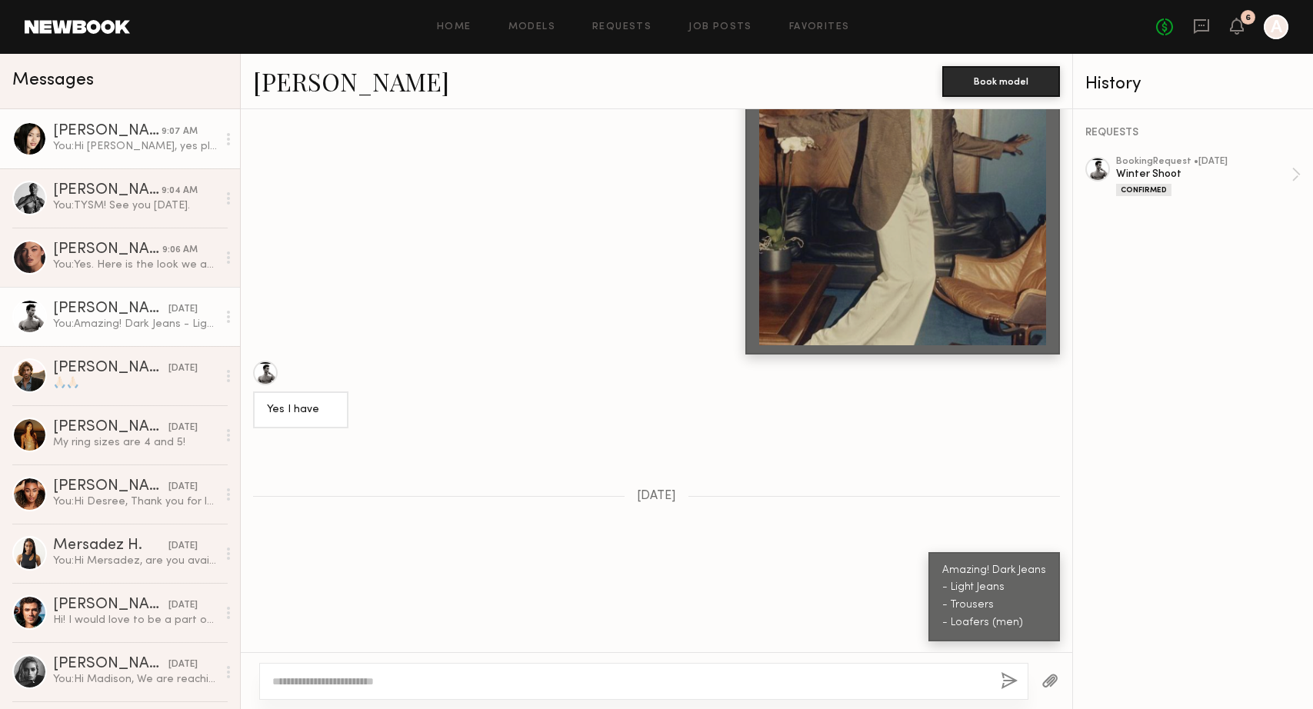
click at [98, 133] on div "[PERSON_NAME]" at bounding box center [107, 131] width 108 height 15
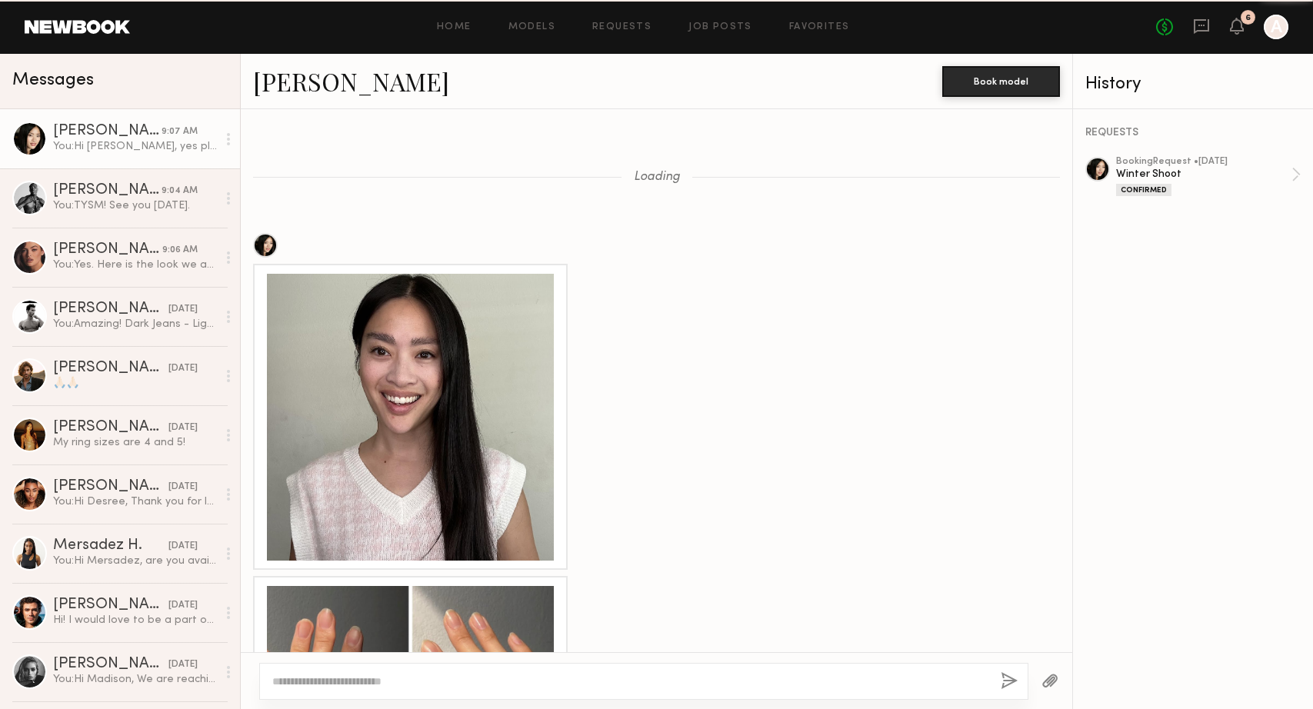
scroll to position [3239, 0]
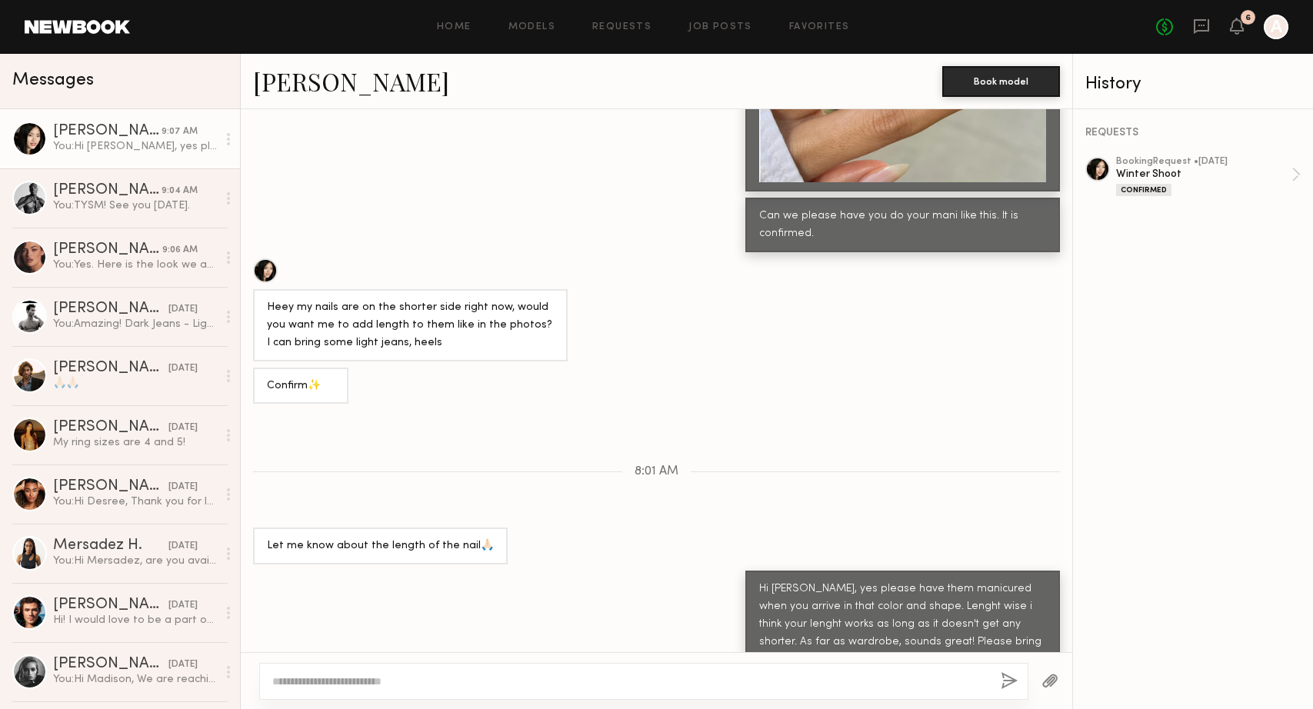
click at [381, 674] on textarea at bounding box center [630, 681] width 716 height 15
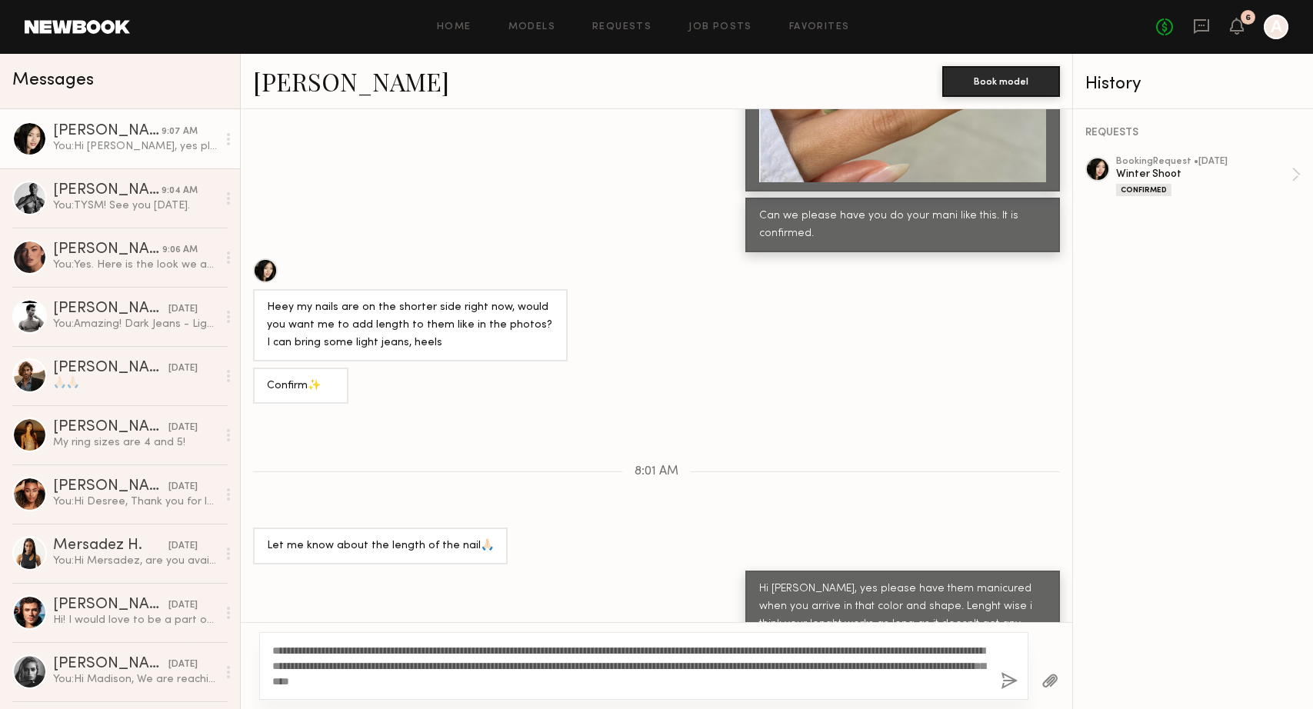
type textarea "**********"
click at [1057, 682] on button "button" at bounding box center [1050, 681] width 17 height 19
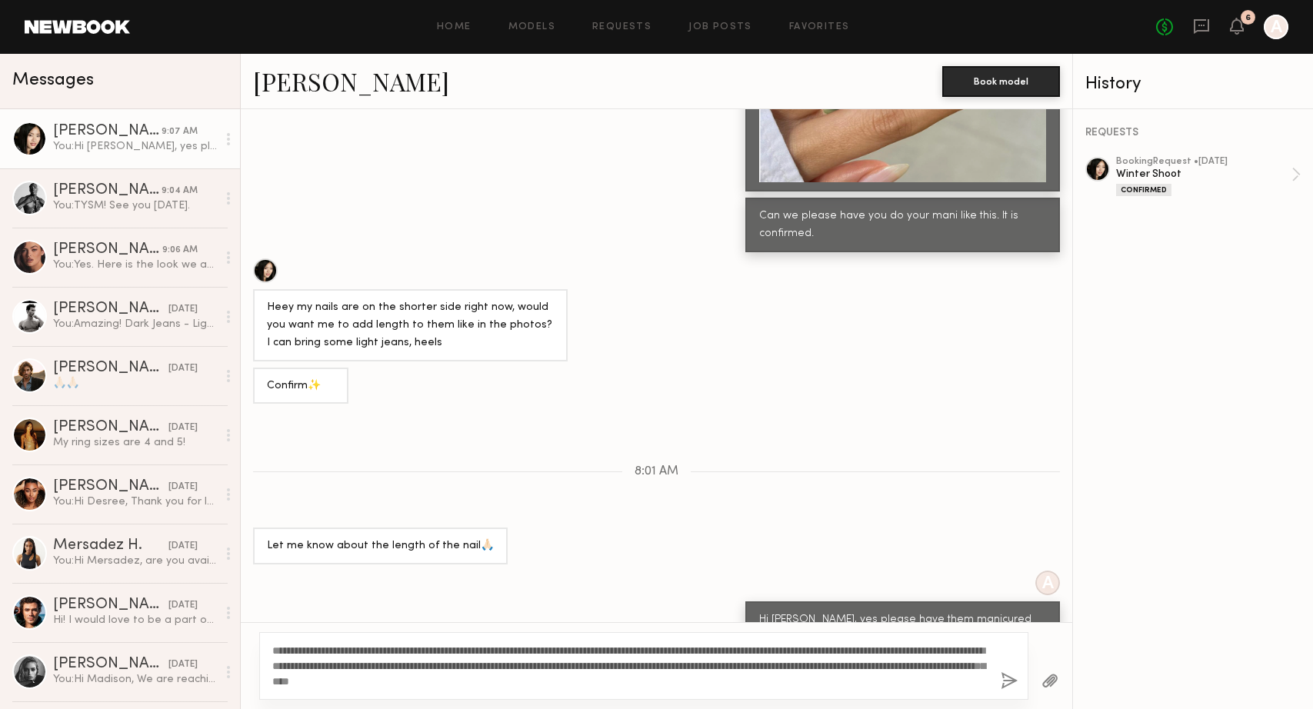
scroll to position [3611, 0]
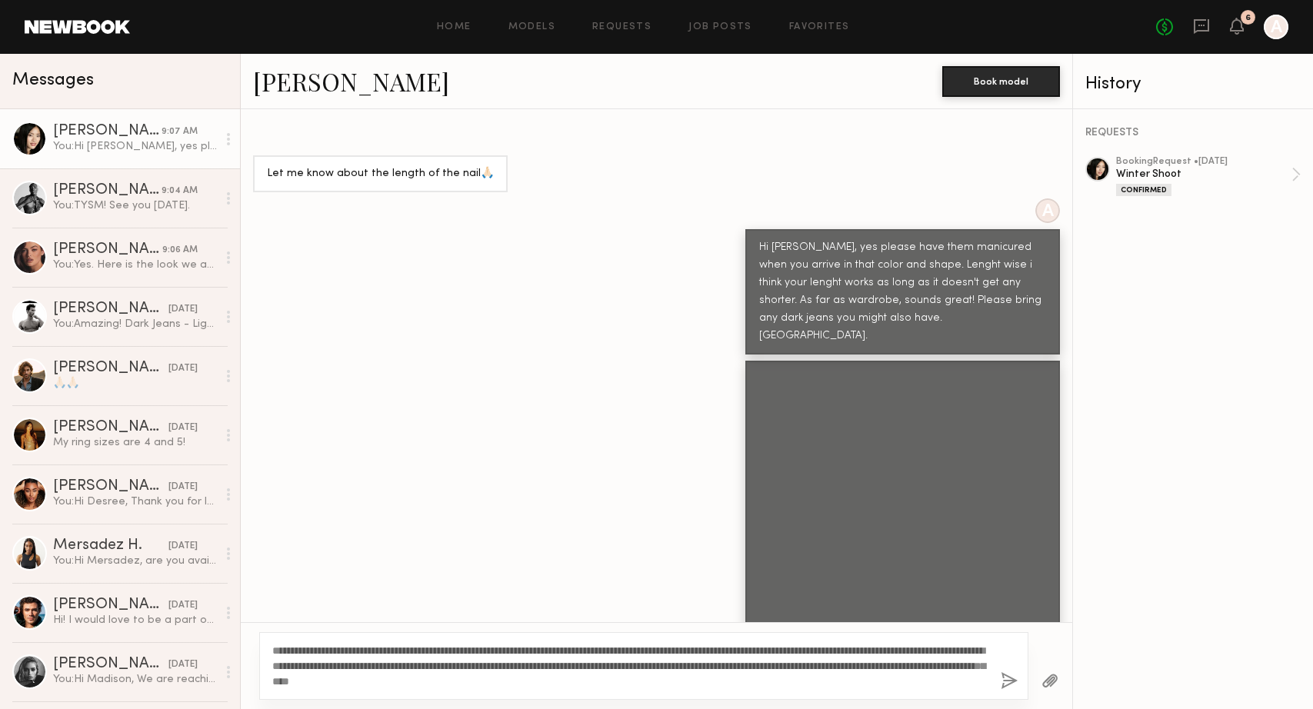
click at [1010, 682] on button "button" at bounding box center [1009, 681] width 17 height 19
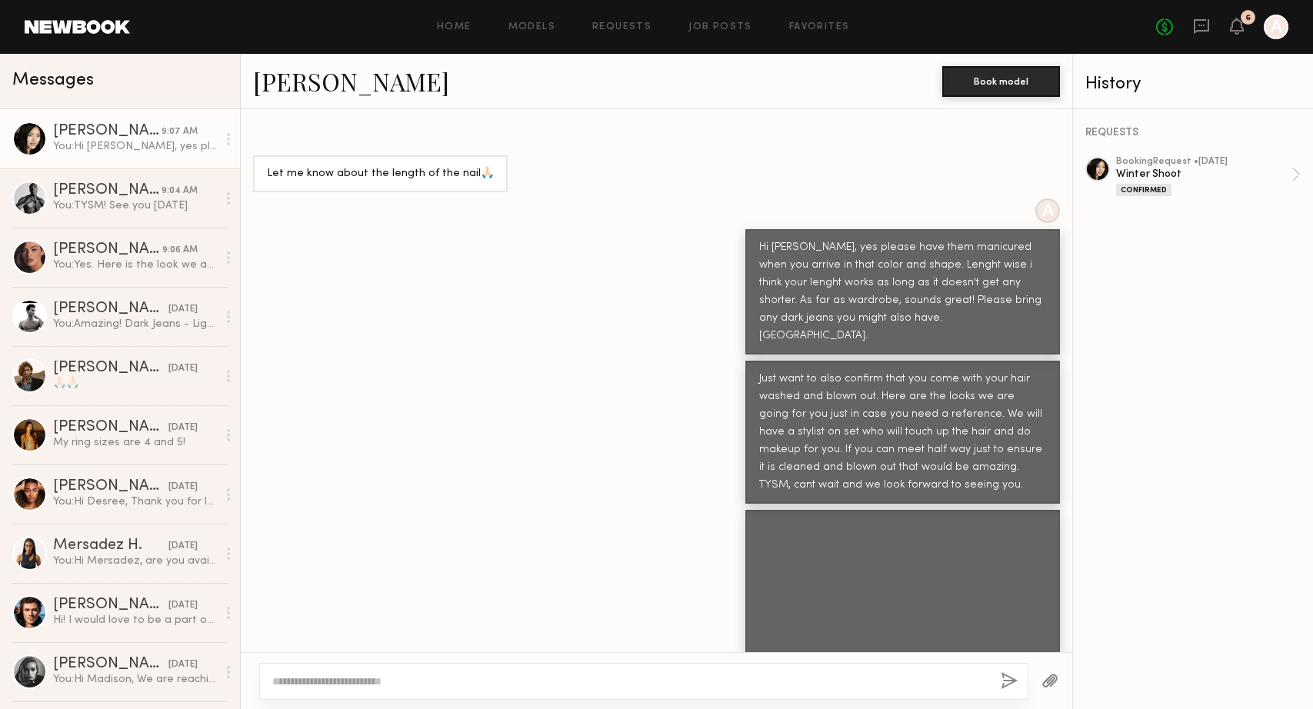
scroll to position [3731, 0]
